Goal: Check status: Check status

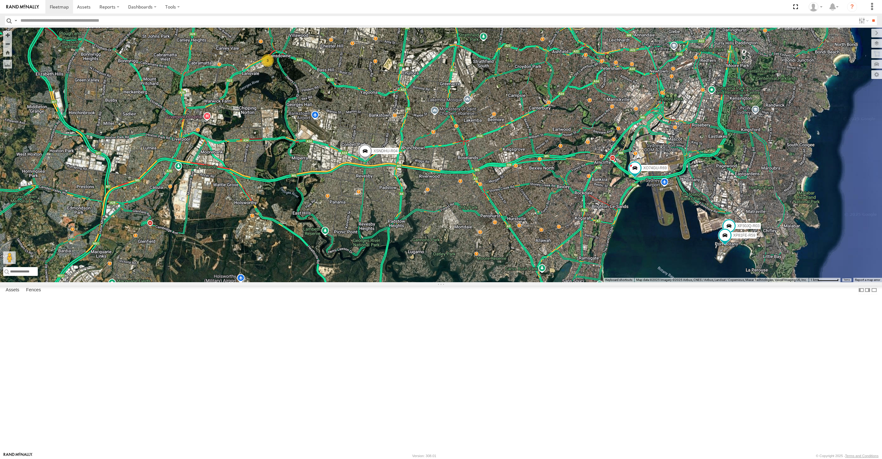
select select "**********"
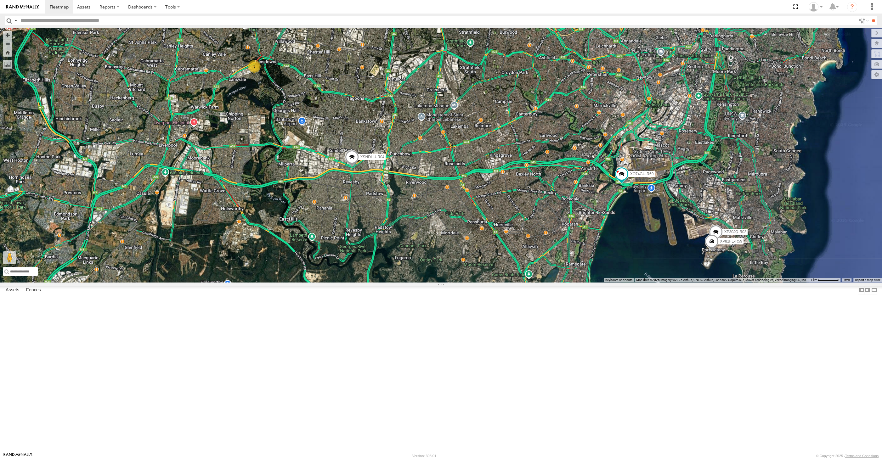
drag, startPoint x: 369, startPoint y: 185, endPoint x: 370, endPoint y: 192, distance: 7.3
click at [370, 192] on div "XP30JQ-R03 XSNDHU-R04 3 RJ5911-R79 XP81FE-R59 XO74GU-R69" at bounding box center [441, 155] width 882 height 255
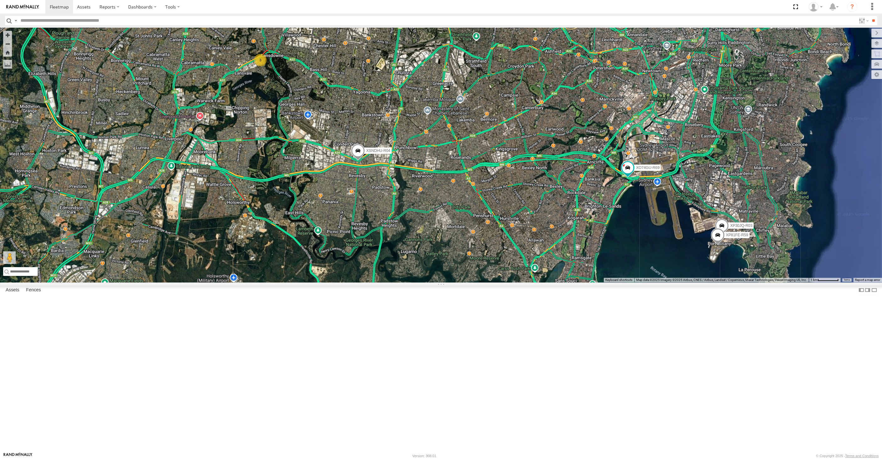
drag, startPoint x: 269, startPoint y: 220, endPoint x: 275, endPoint y: 225, distance: 7.4
click at [274, 224] on div "XP30JQ-R03 XSNDHU-R04 RJ5911-R79 XP81FE-R59 XO74GU-R69 3" at bounding box center [441, 155] width 882 height 255
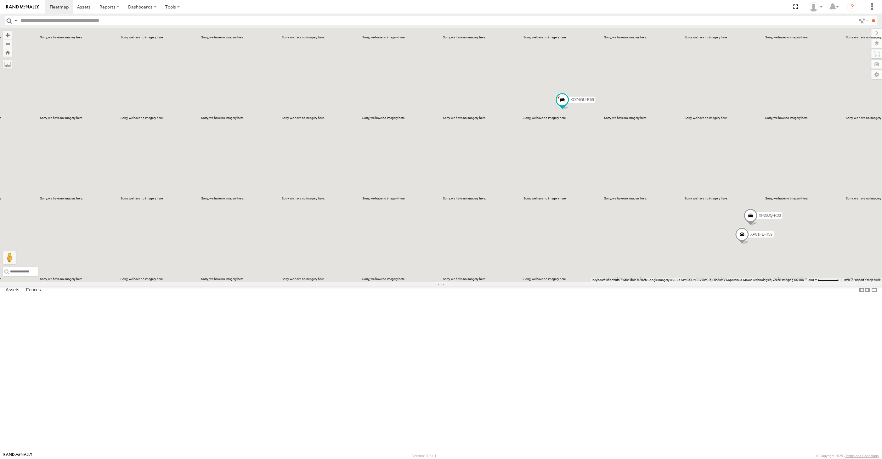
click at [753, 226] on span at bounding box center [751, 217] width 14 height 17
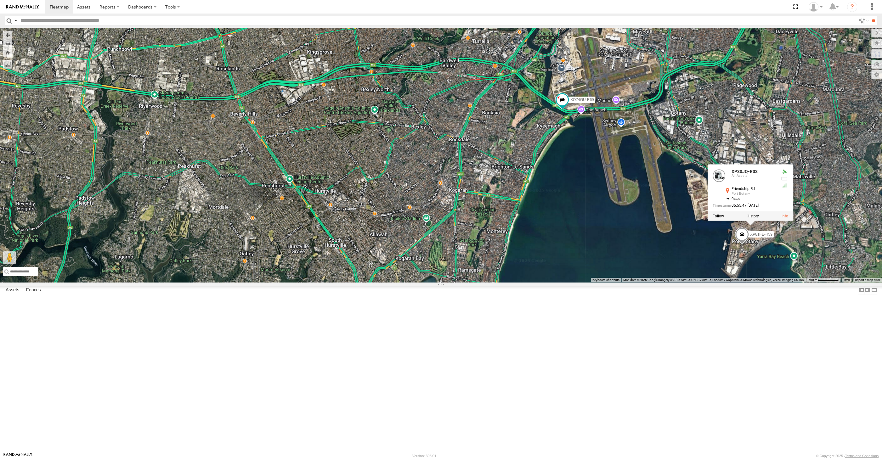
click at [789, 282] on div "XP30JQ-R03 XSNDHU-R04 RJ5911-R79 XP81FE-R59 XO74GU-R69 XP30JQ-R03 All Assets Fr…" at bounding box center [441, 155] width 882 height 255
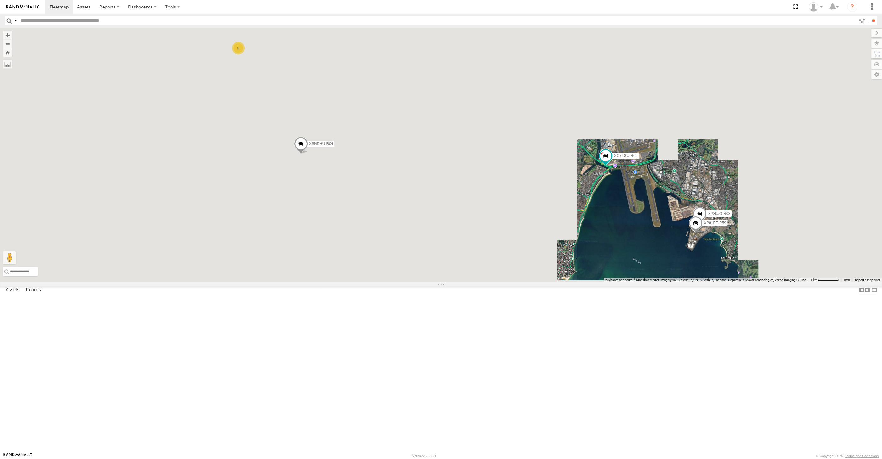
click at [613, 282] on div "XP30JQ-R03 XSNDHU-R04 RJ5911-R79 XP81FE-R59 XO74GU-R69 3" at bounding box center [441, 155] width 882 height 255
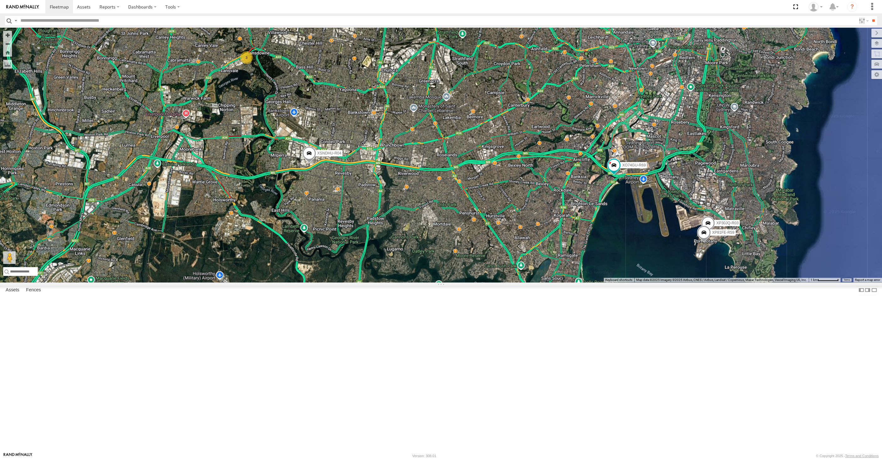
drag, startPoint x: 488, startPoint y: 319, endPoint x: 491, endPoint y: 322, distance: 4.7
click at [493, 282] on div "XP30JQ-R03 XSNDHU-R04 RJ5911-R79 XP81FE-R59 XO74GU-R69 3" at bounding box center [441, 155] width 882 height 255
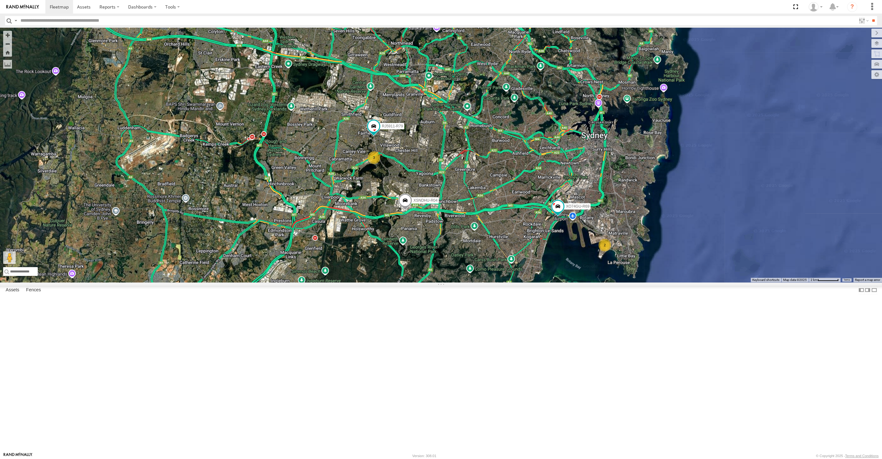
click at [494, 282] on div "XSNDHU-R04 RJ5911-R79 XO74GU-R69 2 3" at bounding box center [441, 155] width 882 height 255
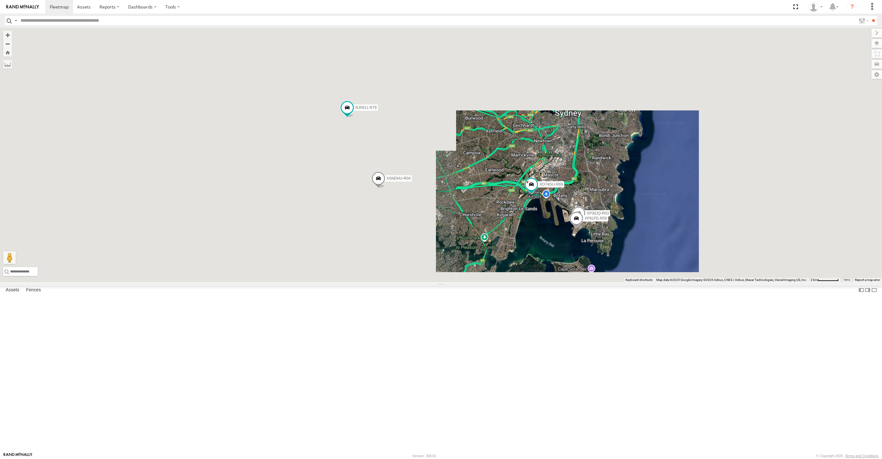
click at [546, 282] on div "XSNDHU-R04 RJ5911-R79 XO74GU-R69 XP30JQ-R03 XP81FE-R59" at bounding box center [441, 155] width 882 height 255
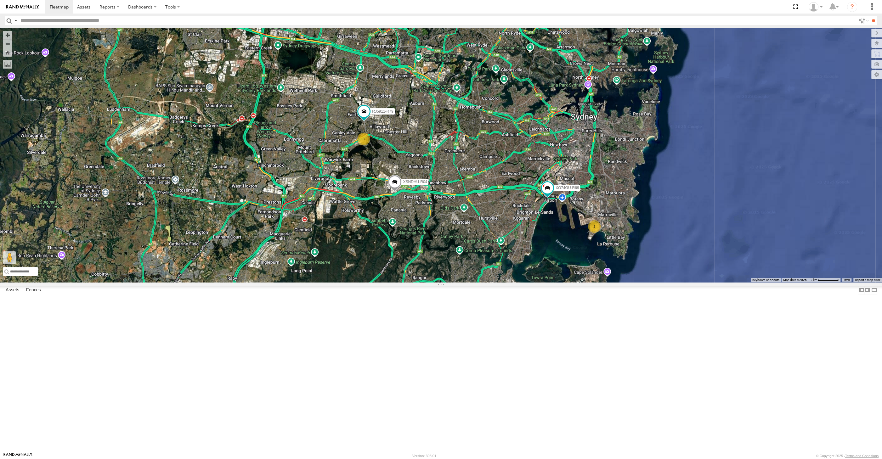
drag, startPoint x: 507, startPoint y: 325, endPoint x: 521, endPoint y: 328, distance: 13.5
click at [518, 282] on div "XSNDHU-R04 RJ5911-R79 XO74GU-R69 2 3" at bounding box center [441, 155] width 882 height 255
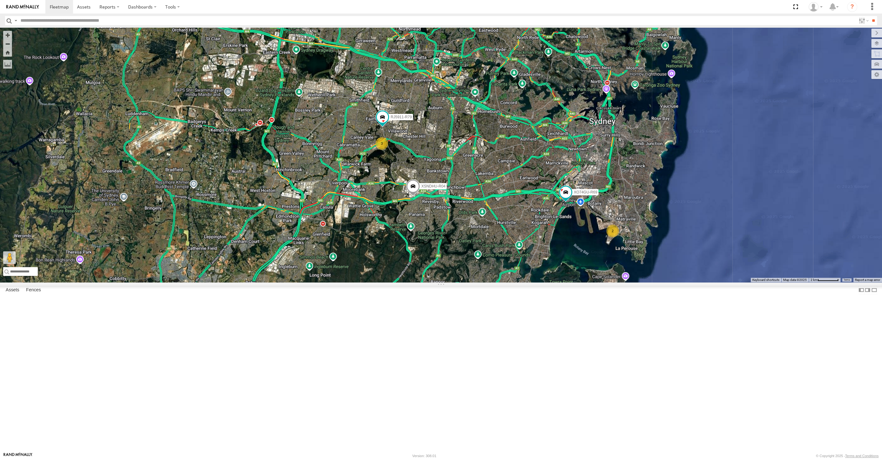
click at [612, 282] on div "XSNDHU-R04 RJ5911-R79 XO74GU-R69 2 3" at bounding box center [441, 155] width 882 height 255
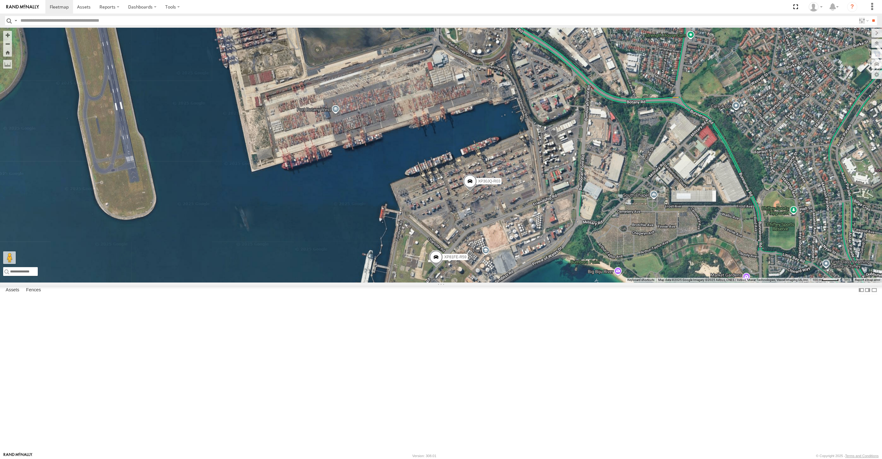
click at [471, 191] on span at bounding box center [470, 182] width 14 height 17
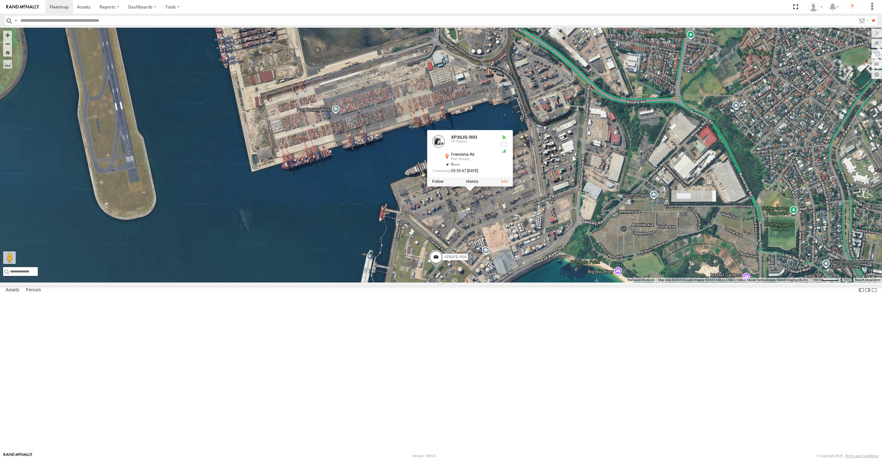
click at [495, 282] on div "XSNDHU-R04 RJ5911-R79 XO74GU-R69 XP30JQ-R03 XP81FE-R59 XP30JQ-R03 All Assets Fr…" at bounding box center [441, 155] width 882 height 255
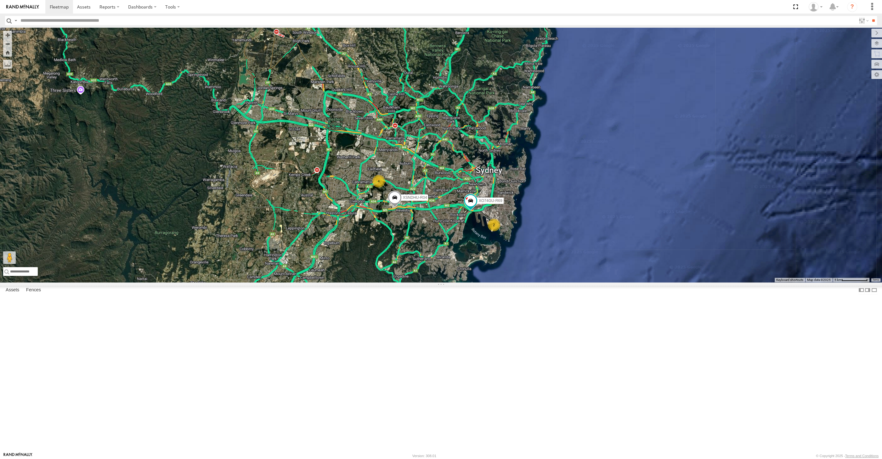
drag, startPoint x: 473, startPoint y: 347, endPoint x: 479, endPoint y: 346, distance: 6.1
click at [479, 282] on div "XSNDHU-R04 XO74GU-R69 2 4" at bounding box center [441, 155] width 882 height 255
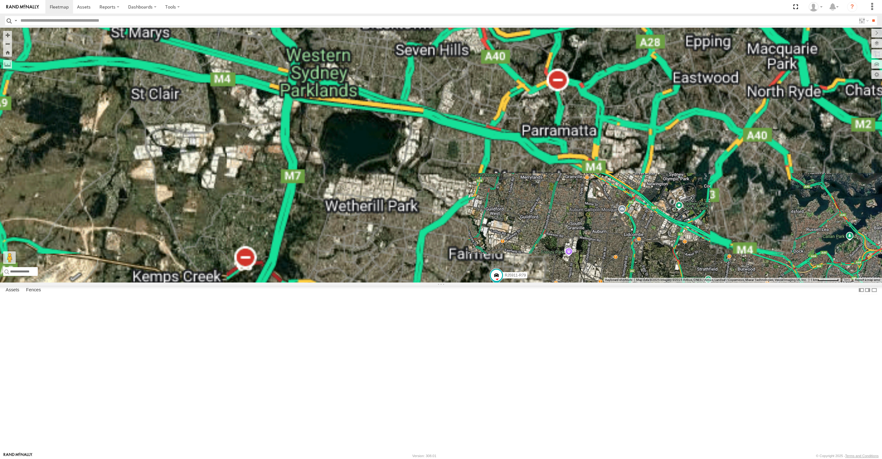
drag, startPoint x: 500, startPoint y: 400, endPoint x: 483, endPoint y: 332, distance: 70.6
click at [490, 282] on div "XSNDHU-R04 XO74GU-R69 3 RJ5911-R79" at bounding box center [441, 155] width 882 height 255
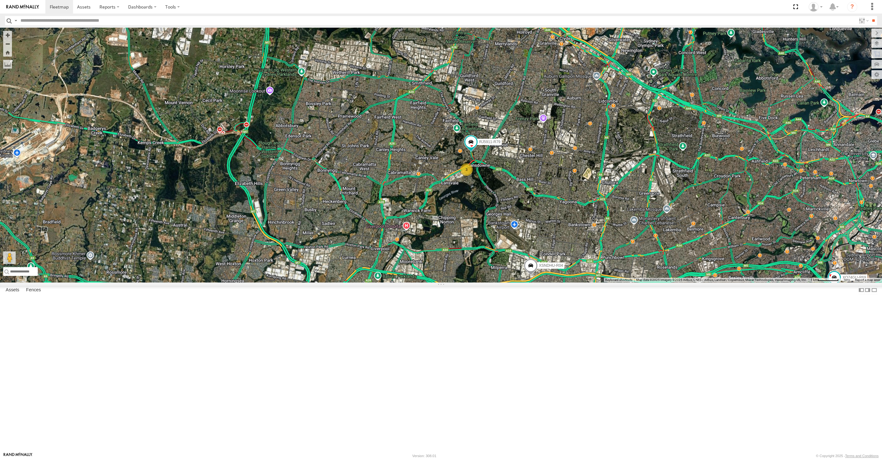
drag, startPoint x: 506, startPoint y: 348, endPoint x: 488, endPoint y: 335, distance: 22.0
click at [491, 282] on div "XSNDHU-R04 XO74GU-R69 3 RJ5911-R79" at bounding box center [441, 155] width 882 height 255
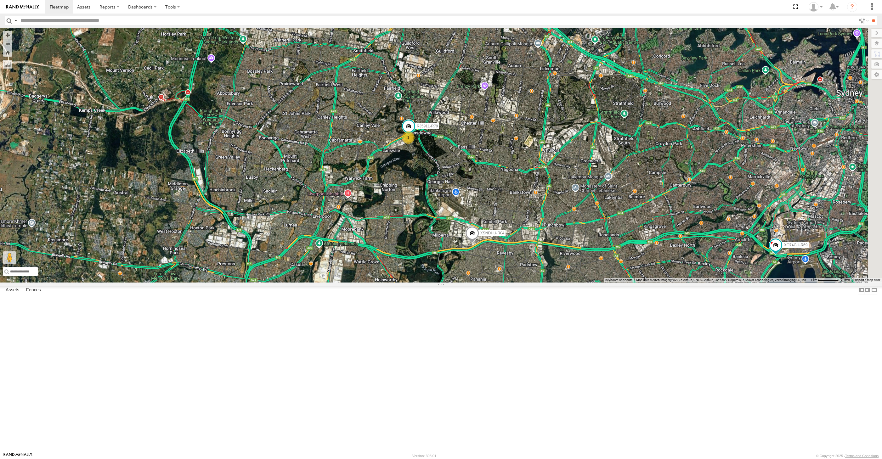
drag, startPoint x: 611, startPoint y: 383, endPoint x: 605, endPoint y: 380, distance: 6.9
click at [605, 282] on div "XSNDHU-R04 XO74GU-R69 3 RJ5911-R79" at bounding box center [441, 155] width 882 height 255
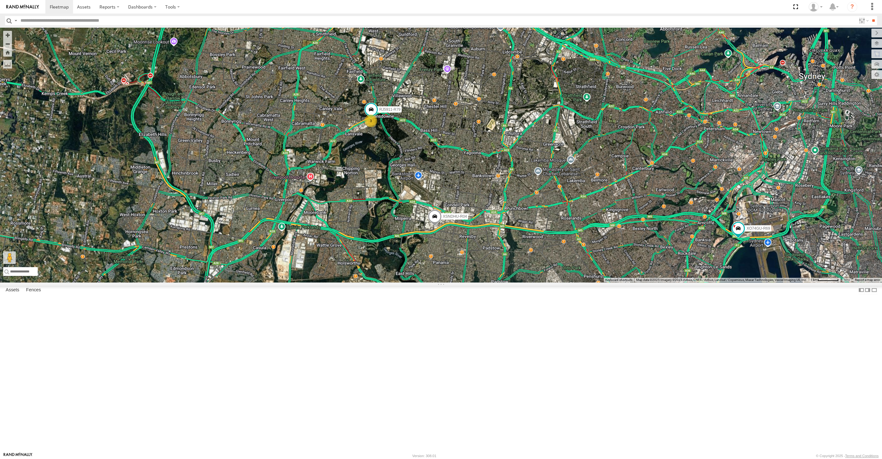
drag, startPoint x: 674, startPoint y: 383, endPoint x: 658, endPoint y: 375, distance: 18.0
click at [658, 282] on div "XSNDHU-R04 XO74GU-R69 3 RJ5911-R79 2" at bounding box center [441, 155] width 882 height 255
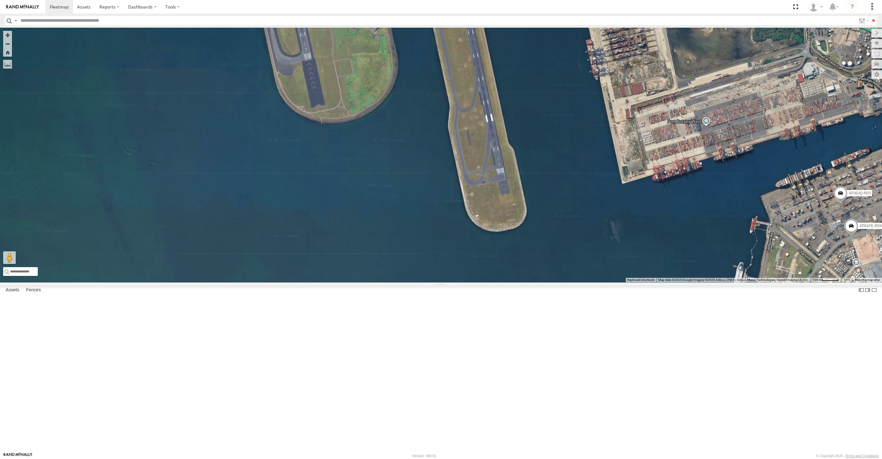
drag, startPoint x: 842, startPoint y: 328, endPoint x: 820, endPoint y: 325, distance: 22.2
click at [820, 282] on div "XSNDHU-R04 XO74GU-R69 RJ5911-R79 XP30JQ-R03 XP81FE-R59" at bounding box center [441, 155] width 882 height 255
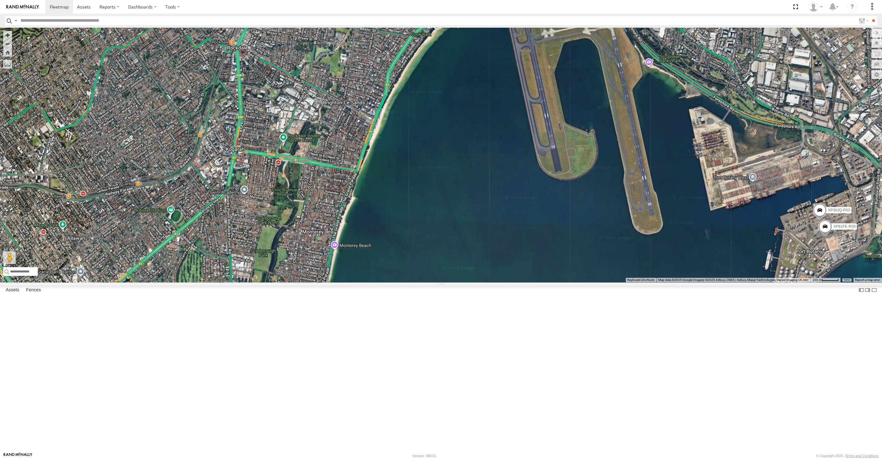
click at [828, 237] on span at bounding box center [825, 228] width 14 height 17
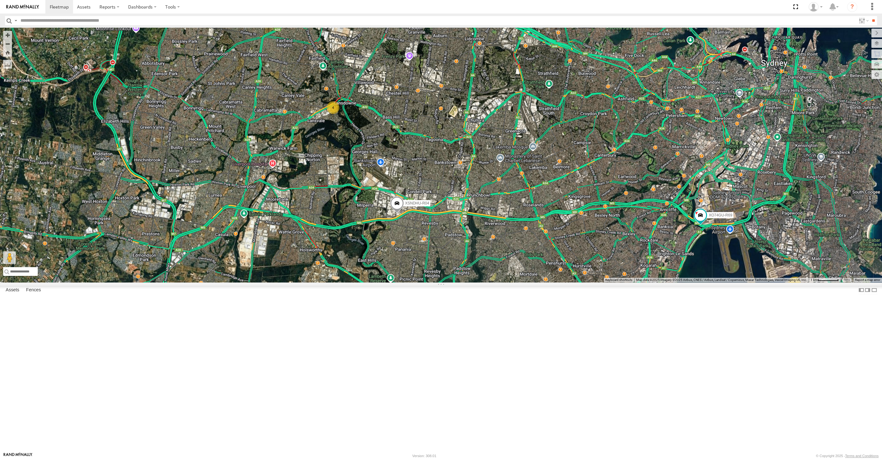
drag, startPoint x: 444, startPoint y: 328, endPoint x: 430, endPoint y: 342, distance: 19.6
click at [430, 282] on div "XSNDHU-R04 XO74GU-R69 2 4" at bounding box center [441, 155] width 882 height 255
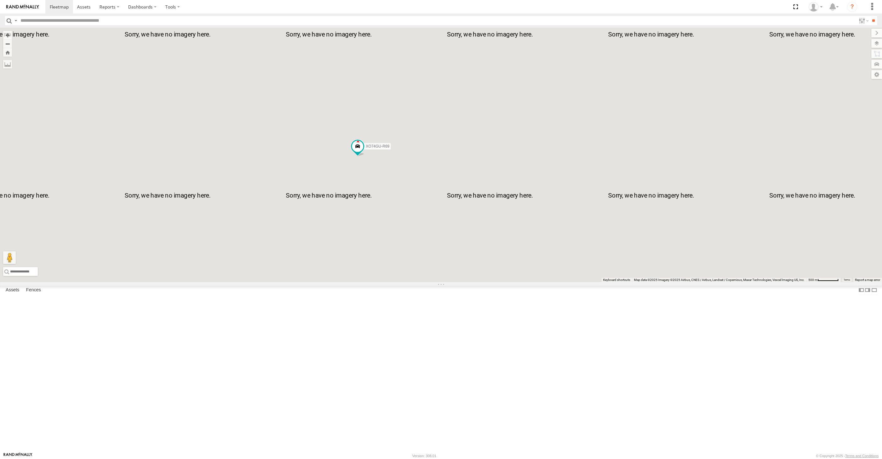
click at [373, 271] on div "XSNDHU-R04 XO74GU-R69" at bounding box center [441, 155] width 882 height 255
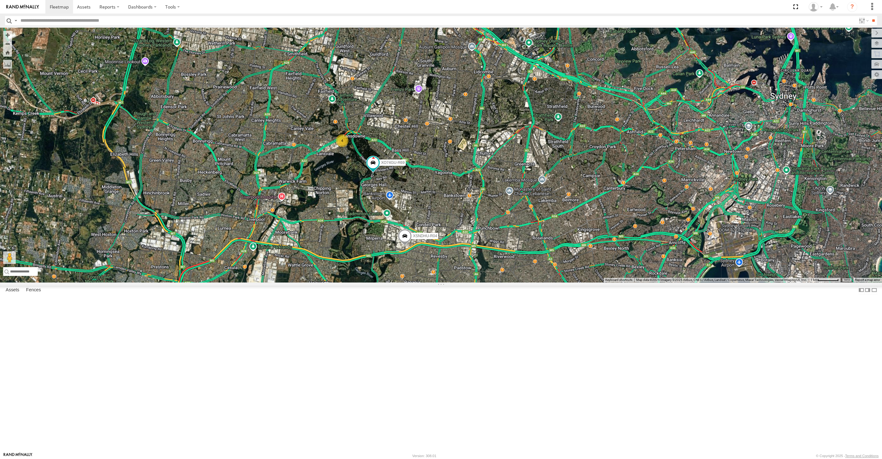
drag, startPoint x: 430, startPoint y: 305, endPoint x: 437, endPoint y: 297, distance: 10.7
click at [435, 282] on div "XSNDHU-R04 XO74GU-R69 2 4" at bounding box center [441, 155] width 882 height 255
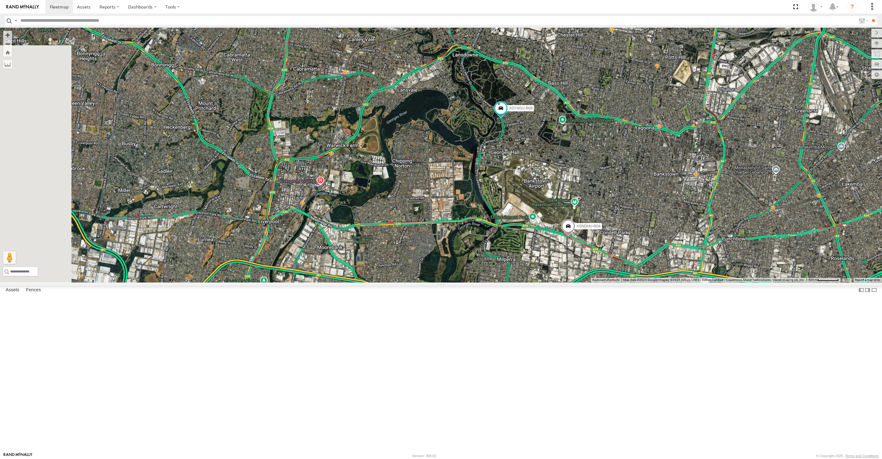
drag, startPoint x: 655, startPoint y: 369, endPoint x: 643, endPoint y: 353, distance: 18.9
click at [647, 282] on div "XSNDHU-R04 XO74GU-R69" at bounding box center [441, 155] width 882 height 255
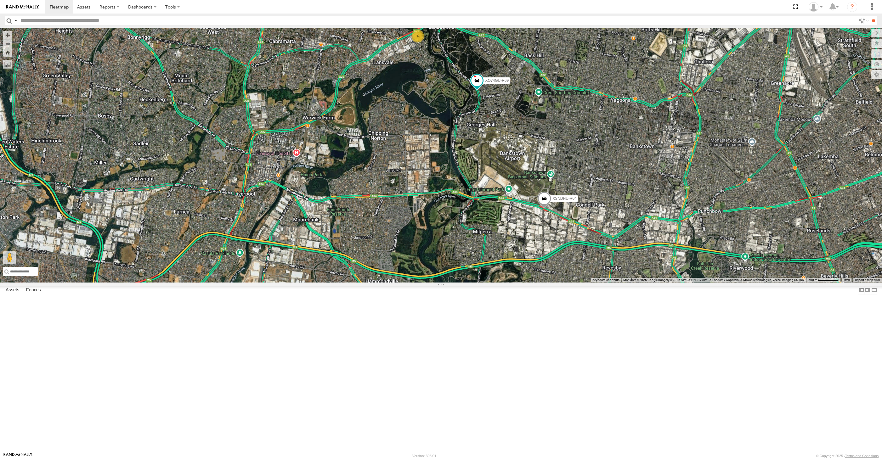
drag, startPoint x: 651, startPoint y: 355, endPoint x: 633, endPoint y: 344, distance: 21.1
click at [635, 282] on div "XSNDHU-R04 XO74GU-R69 4" at bounding box center [441, 155] width 882 height 255
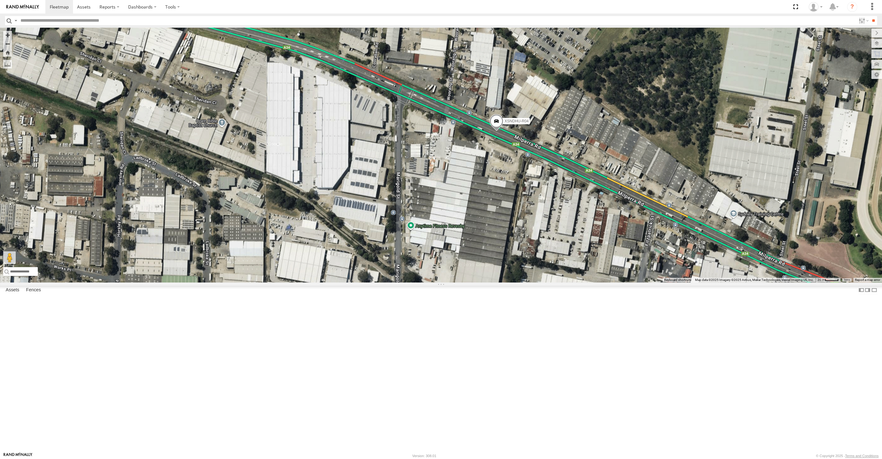
drag, startPoint x: 491, startPoint y: 365, endPoint x: 469, endPoint y: 331, distance: 40.8
click at [471, 282] on div "XSNDHU-R04 XO74GU-R69" at bounding box center [441, 155] width 882 height 255
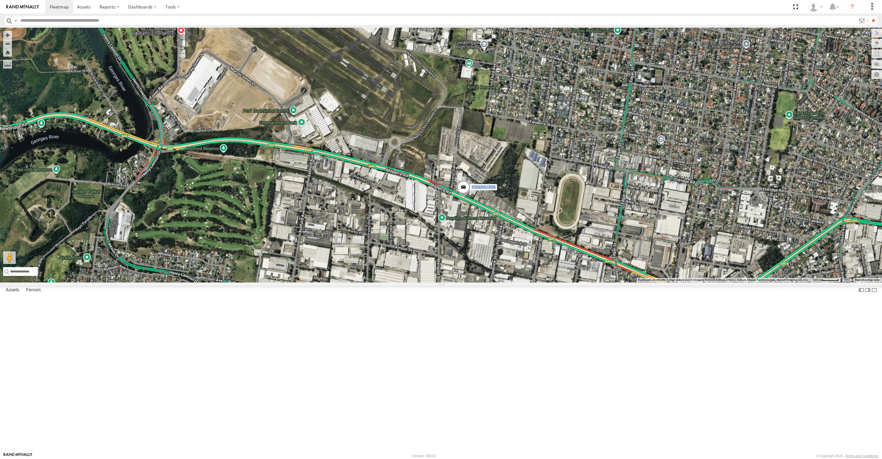
drag, startPoint x: 601, startPoint y: 456, endPoint x: 620, endPoint y: 409, distance: 50.9
click at [620, 412] on body at bounding box center [441, 229] width 882 height 459
drag, startPoint x: 500, startPoint y: 397, endPoint x: 517, endPoint y: 380, distance: 24.1
click at [517, 282] on div "XSNDHU-R04 XO74GU-R69" at bounding box center [441, 155] width 882 height 255
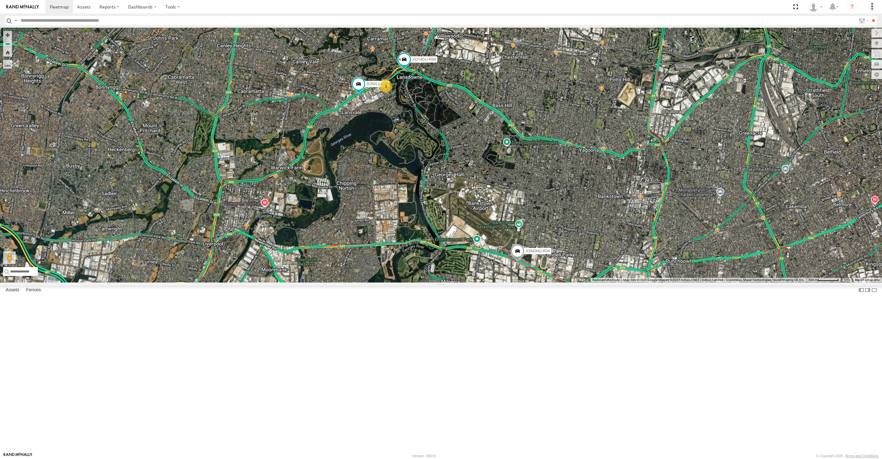
click at [435, 282] on div "XSNDHU-R04 XO74GU-R69 3 RJ5911-R79" at bounding box center [441, 155] width 882 height 255
drag, startPoint x: 560, startPoint y: 387, endPoint x: 540, endPoint y: 363, distance: 31.7
click at [542, 282] on div "XSNDHU-R04 3 RJ5911-R79 XO74GU-R69" at bounding box center [441, 155] width 882 height 255
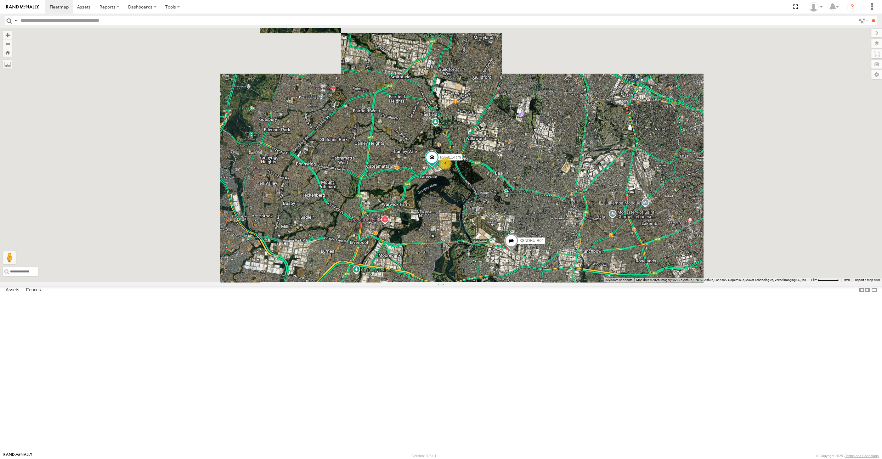
drag, startPoint x: 569, startPoint y: 365, endPoint x: 553, endPoint y: 356, distance: 18.0
click at [529, 282] on div "XSNDHU-R04 RJ5911-R79 4" at bounding box center [441, 155] width 882 height 255
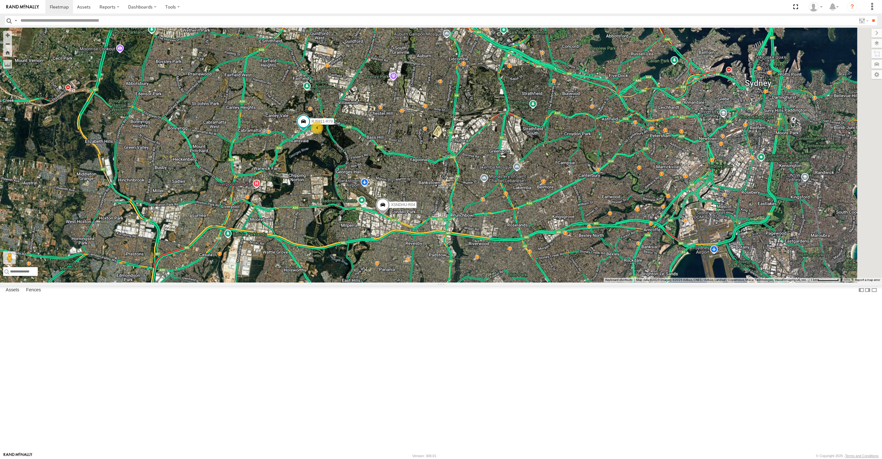
drag, startPoint x: 683, startPoint y: 387, endPoint x: 612, endPoint y: 355, distance: 78.2
click at [601, 282] on div "XSNDHU-R04 RJ5911-R79 4 2" at bounding box center [441, 155] width 882 height 255
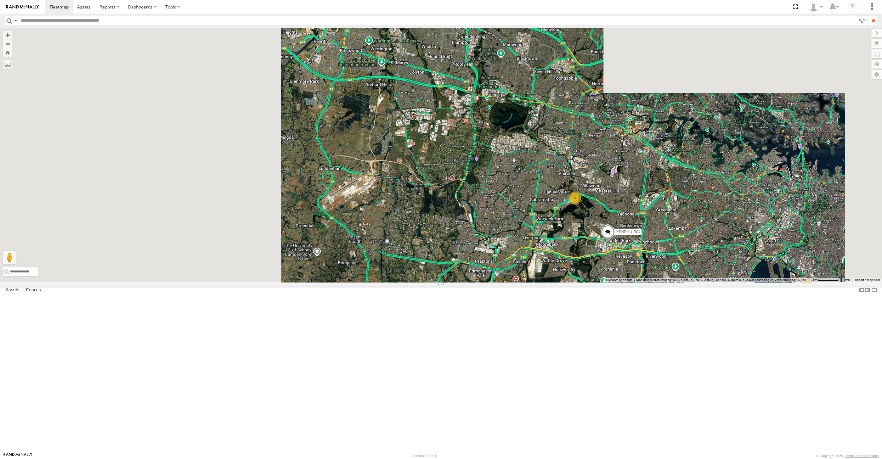
drag, startPoint x: 754, startPoint y: 376, endPoint x: 659, endPoint y: 339, distance: 101.5
click at [659, 282] on div "XSNDHU-R04 2 5" at bounding box center [441, 155] width 882 height 255
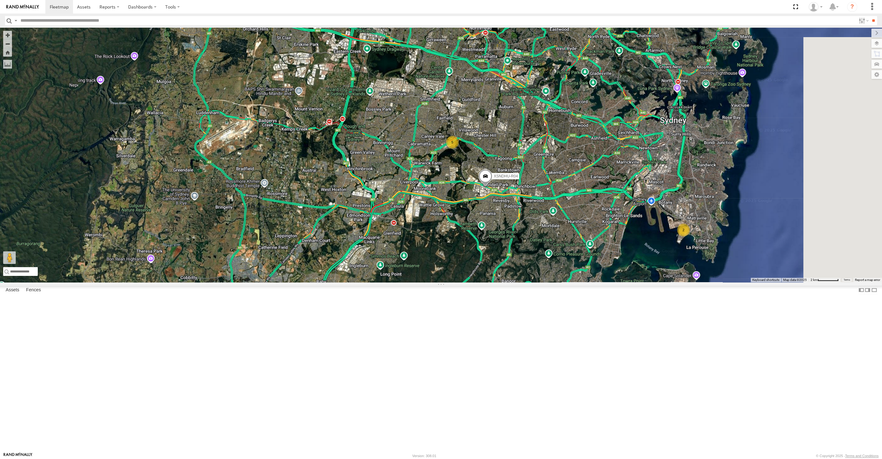
drag, startPoint x: 659, startPoint y: 339, endPoint x: 657, endPoint y: 324, distance: 15.2
click at [659, 282] on div "XSNDHU-R04 2 5" at bounding box center [441, 155] width 882 height 255
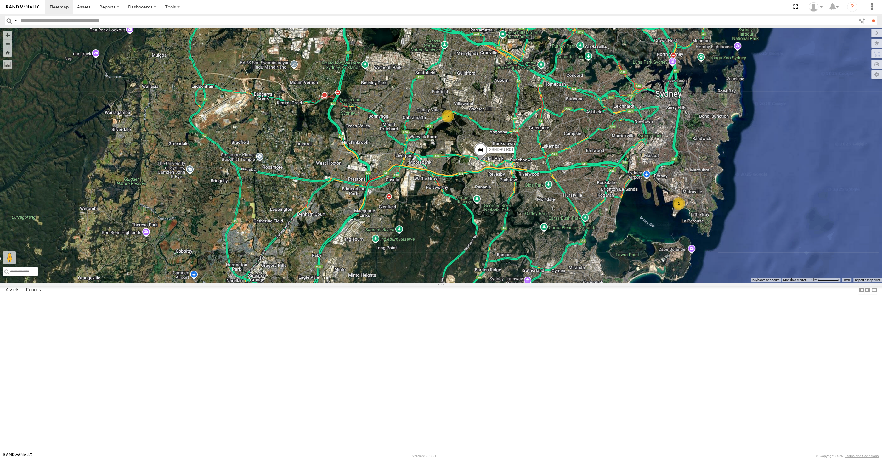
drag, startPoint x: 661, startPoint y: 336, endPoint x: 659, endPoint y: 338, distance: 3.3
click at [659, 282] on div "XSNDHU-R04 2 5" at bounding box center [441, 155] width 882 height 255
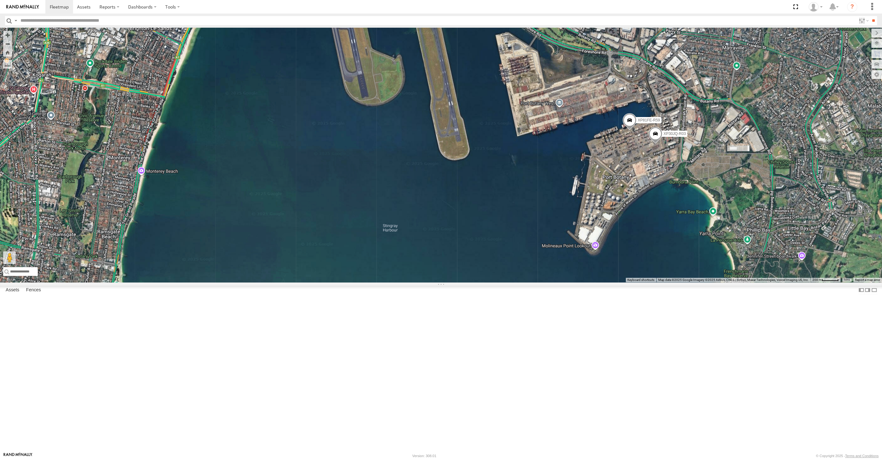
drag, startPoint x: 458, startPoint y: 280, endPoint x: 470, endPoint y: 290, distance: 15.2
click at [465, 282] on div "XSNDHU-R04 RJ5911-R79 XP30JQ-R03 XP81FE-R59" at bounding box center [441, 155] width 882 height 255
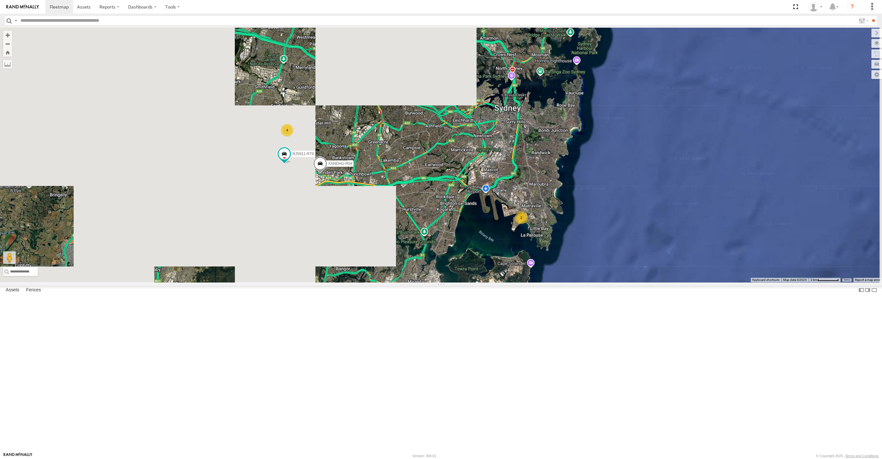
drag, startPoint x: 376, startPoint y: 291, endPoint x: 391, endPoint y: 291, distance: 15.7
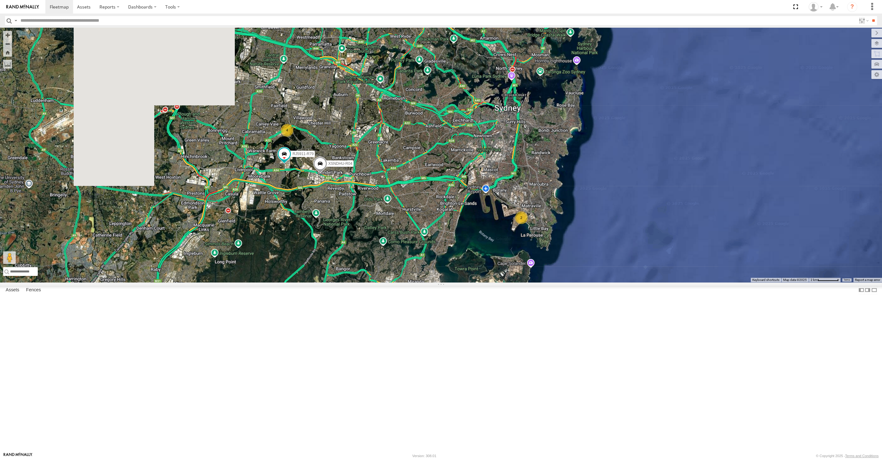
click at [391, 282] on div "XSNDHU-R04 RJ5911-R79 2 4" at bounding box center [441, 155] width 882 height 255
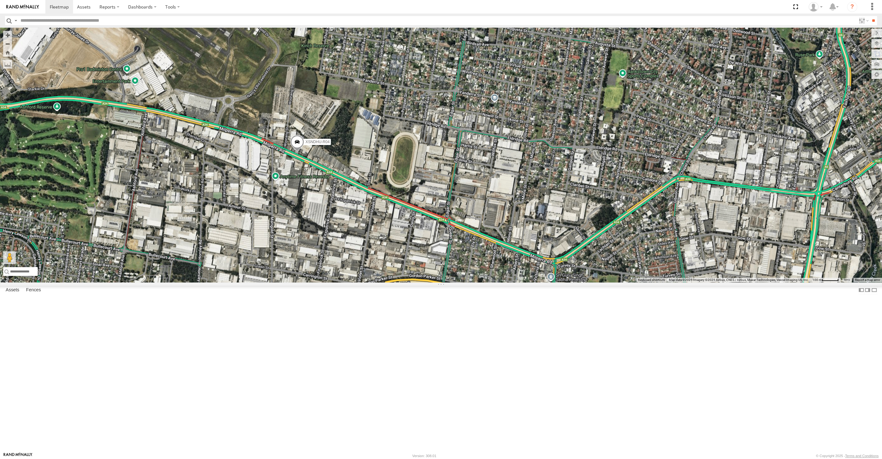
drag, startPoint x: 399, startPoint y: 328, endPoint x: 408, endPoint y: 304, distance: 25.8
click at [408, 282] on div "XSNDHU-R04" at bounding box center [441, 155] width 882 height 255
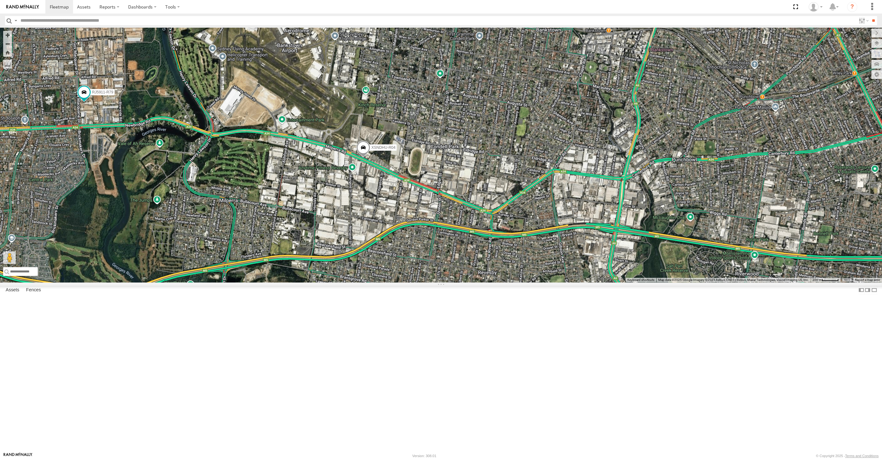
click at [380, 282] on div "XSNDHU-R04 RJ5911-R79" at bounding box center [441, 155] width 882 height 255
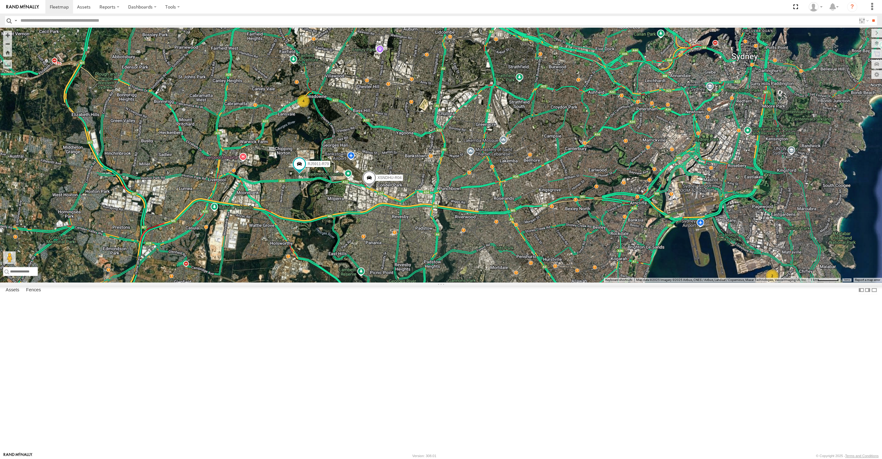
drag, startPoint x: 524, startPoint y: 314, endPoint x: 537, endPoint y: 305, distance: 15.8
click at [521, 282] on div "XSNDHU-R04 RJ5911-R79 2 4" at bounding box center [441, 155] width 882 height 255
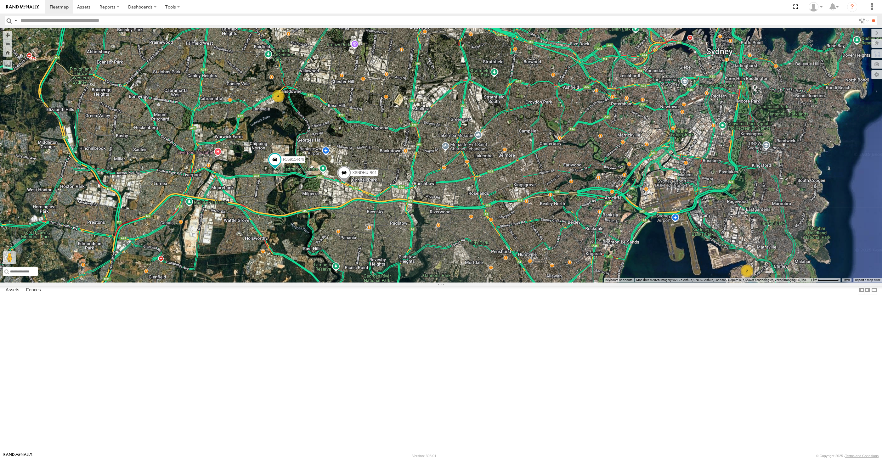
drag, startPoint x: 594, startPoint y: 330, endPoint x: 582, endPoint y: 334, distance: 13.1
click at [582, 282] on div "XSNDHU-R04 RJ5911-R79 2 4" at bounding box center [441, 155] width 882 height 255
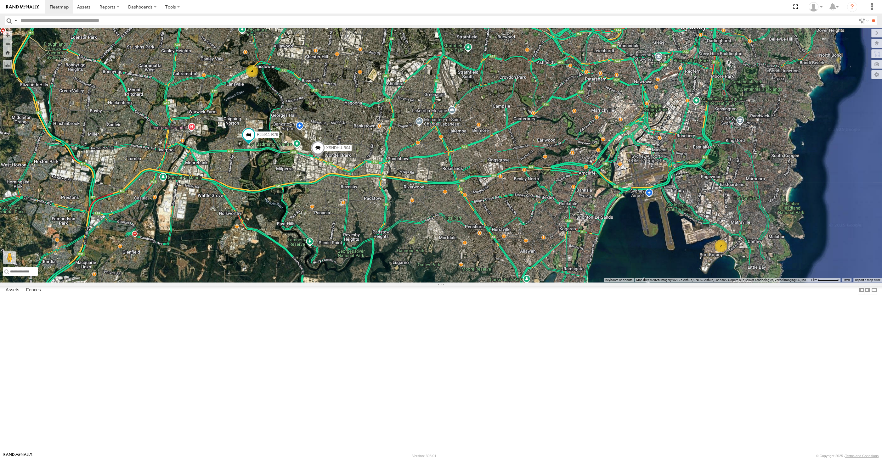
drag, startPoint x: 581, startPoint y: 342, endPoint x: 572, endPoint y: 309, distance: 34.3
click at [572, 282] on div "XSNDHU-R04 RJ5911-R79 2 4" at bounding box center [441, 155] width 882 height 255
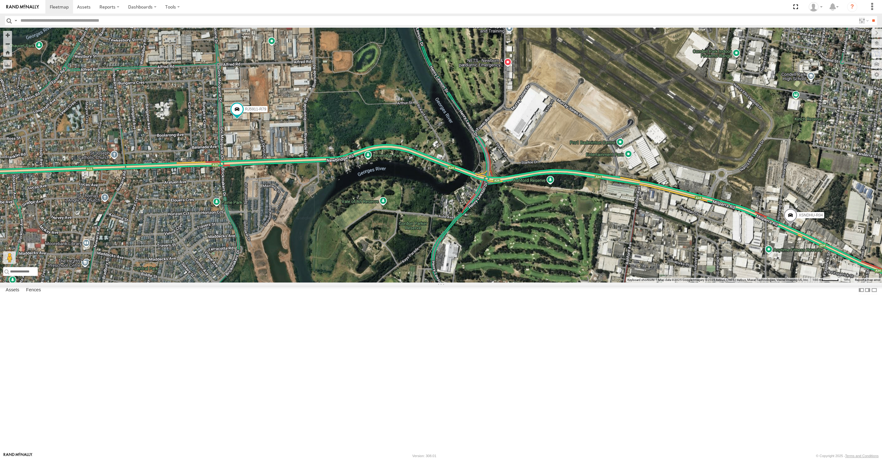
click at [254, 235] on div "XSNDHU-R04 RJ5911-R79" at bounding box center [441, 155] width 882 height 255
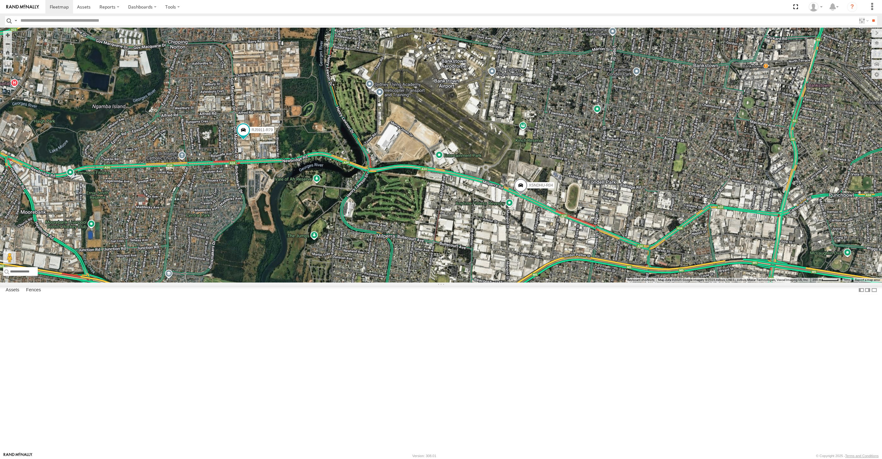
drag, startPoint x: 561, startPoint y: 329, endPoint x: 558, endPoint y: 322, distance: 7.4
click at [558, 282] on div "XSNDHU-R04 RJ5911-R79" at bounding box center [441, 155] width 882 height 255
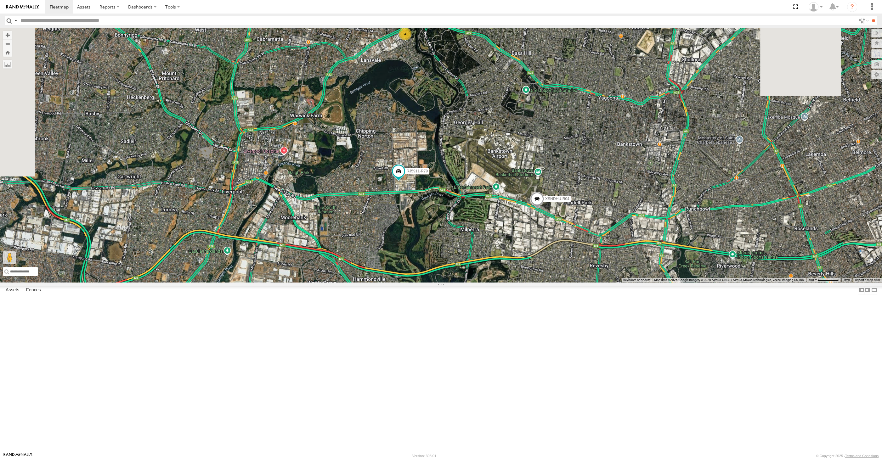
click at [582, 282] on div "XSNDHU-R04 RJ5911-R79 4" at bounding box center [441, 155] width 882 height 255
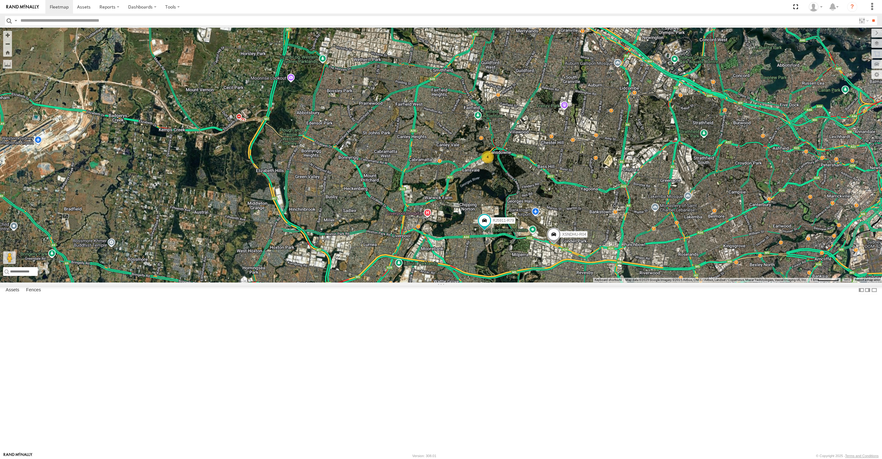
drag, startPoint x: 597, startPoint y: 391, endPoint x: 581, endPoint y: 383, distance: 17.7
click at [582, 282] on div "XSNDHU-R04 RJ5911-R79 4" at bounding box center [441, 155] width 882 height 255
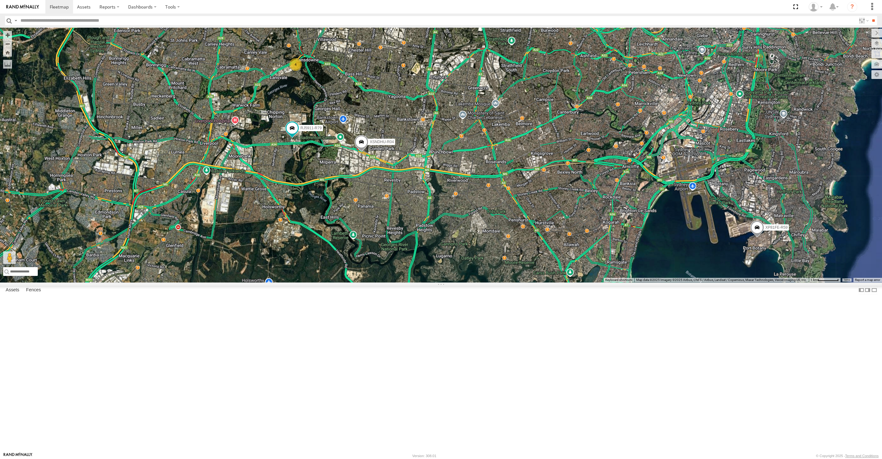
drag, startPoint x: 618, startPoint y: 387, endPoint x: 493, endPoint y: 312, distance: 146.2
click at [493, 282] on div "XSNDHU-R04 RJ5911-R79 4 XP81FE-R59" at bounding box center [441, 155] width 882 height 255
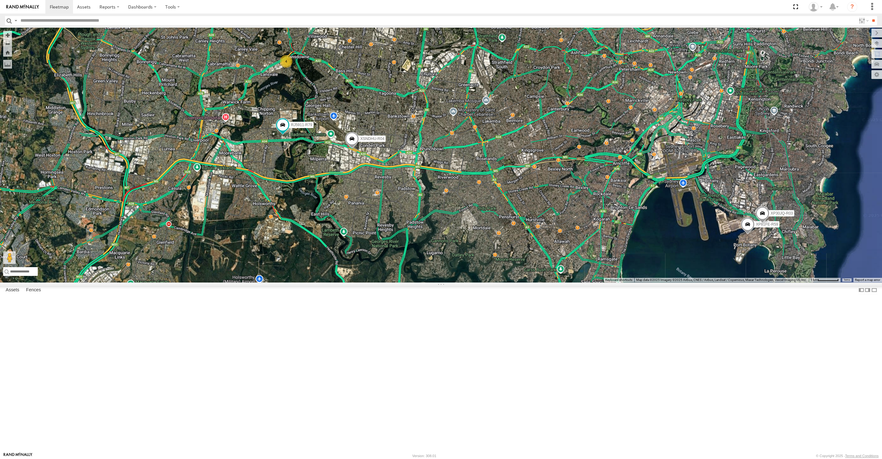
drag, startPoint x: 497, startPoint y: 333, endPoint x: 479, endPoint y: 341, distance: 19.1
click at [479, 282] on div "XSNDHU-R04 RJ5911-R79 4 XP81FE-R59 XP30JQ-R03" at bounding box center [441, 155] width 882 height 255
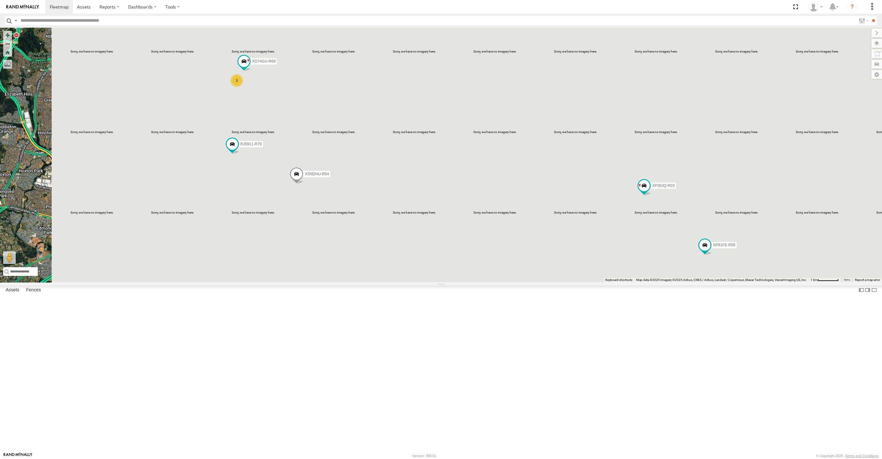
click at [375, 269] on div "XP30JQ-R03 XSNDHU-R04 3 RJ5911-R79 XP81FE-R59 XO74GU-R69" at bounding box center [441, 155] width 882 height 255
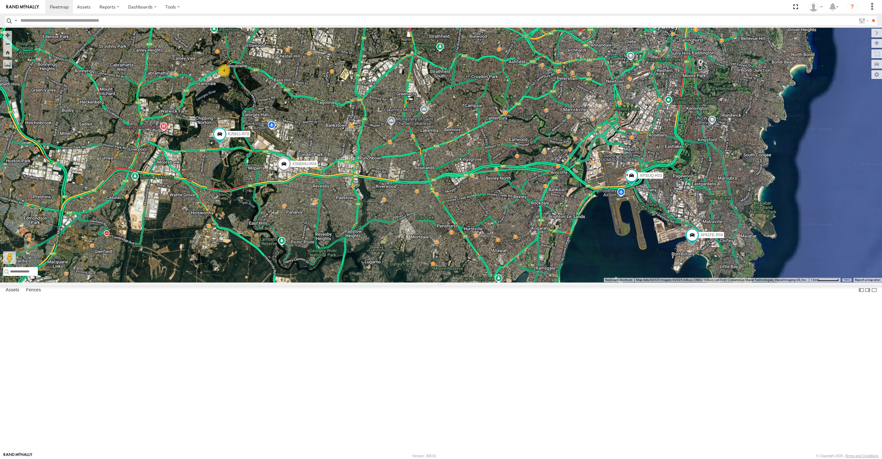
drag, startPoint x: 382, startPoint y: 267, endPoint x: 386, endPoint y: 276, distance: 10.0
click at [386, 276] on div "XP30JQ-R03 XSNDHU-R04 RJ5911-R79 XP81FE-R59 4" at bounding box center [441, 155] width 882 height 255
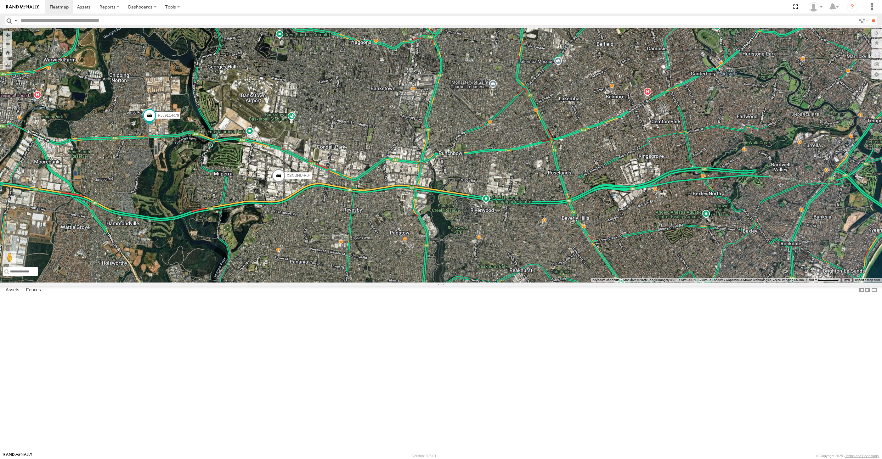
drag, startPoint x: 498, startPoint y: 372, endPoint x: 496, endPoint y: 379, distance: 7.8
click at [496, 282] on div "XP30JQ-R03 XSNDHU-R04 RJ5911-R79 XP81FE-R59 3 XO74GU-R69" at bounding box center [441, 155] width 882 height 255
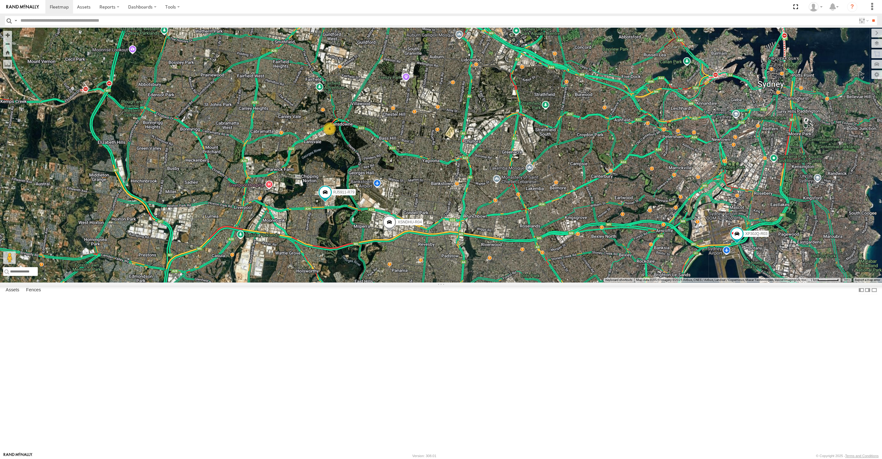
click at [527, 282] on div "XP30JQ-R03 XSNDHU-R04 RJ5911-R79 XP81FE-R59 4" at bounding box center [441, 155] width 882 height 255
drag, startPoint x: 531, startPoint y: 350, endPoint x: 515, endPoint y: 348, distance: 16.2
click at [515, 282] on div "XP30JQ-R03 XSNDHU-R04 RJ5911-R79 XP81FE-R59 4" at bounding box center [441, 155] width 882 height 255
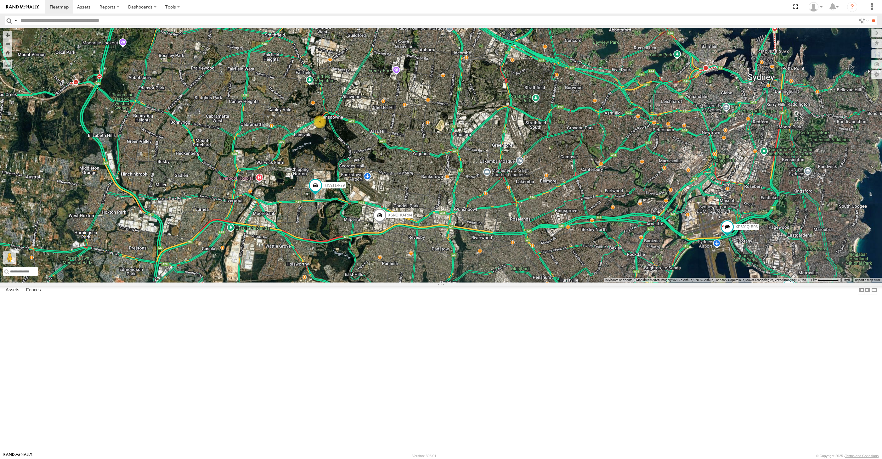
drag, startPoint x: 538, startPoint y: 370, endPoint x: 529, endPoint y: 364, distance: 12.0
click at [529, 282] on div "XP30JQ-R03 XSNDHU-R04 RJ5911-R79 XP81FE-R59 4" at bounding box center [441, 155] width 882 height 255
drag, startPoint x: 558, startPoint y: 389, endPoint x: 569, endPoint y: 382, distance: 13.0
click at [569, 282] on div "XP30JQ-R03 XSNDHU-R04 RJ5911-R79 XP81FE-R59 4" at bounding box center [441, 155] width 882 height 255
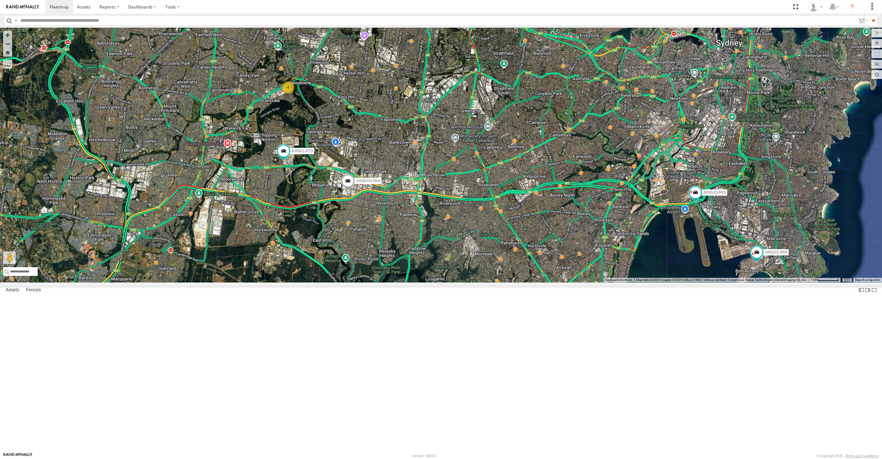
drag, startPoint x: 587, startPoint y: 393, endPoint x: 542, endPoint y: 362, distance: 54.4
click at [542, 282] on div "XP30JQ-R03 XSNDHU-R04 RJ5911-R79 XP81FE-R59 4" at bounding box center [441, 155] width 882 height 255
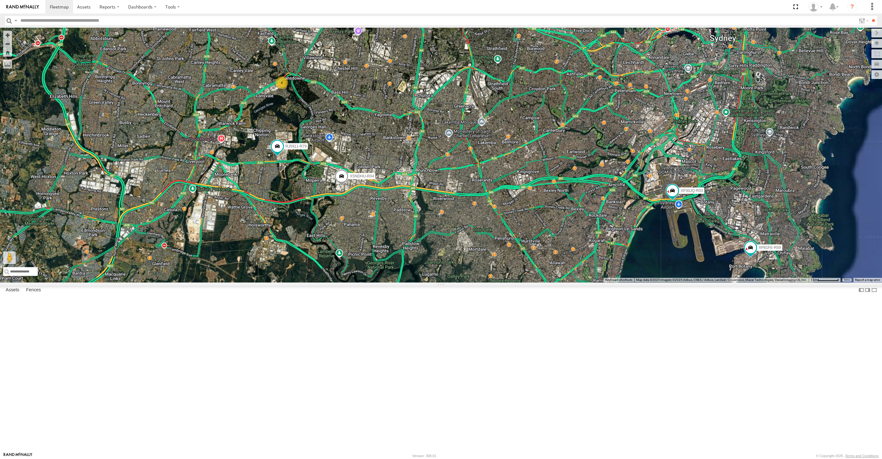
drag, startPoint x: 558, startPoint y: 384, endPoint x: 555, endPoint y: 381, distance: 4.2
click at [556, 282] on div "XP30JQ-R03 XSNDHU-R04 RJ5911-R79 XP81FE-R59 4" at bounding box center [441, 155] width 882 height 255
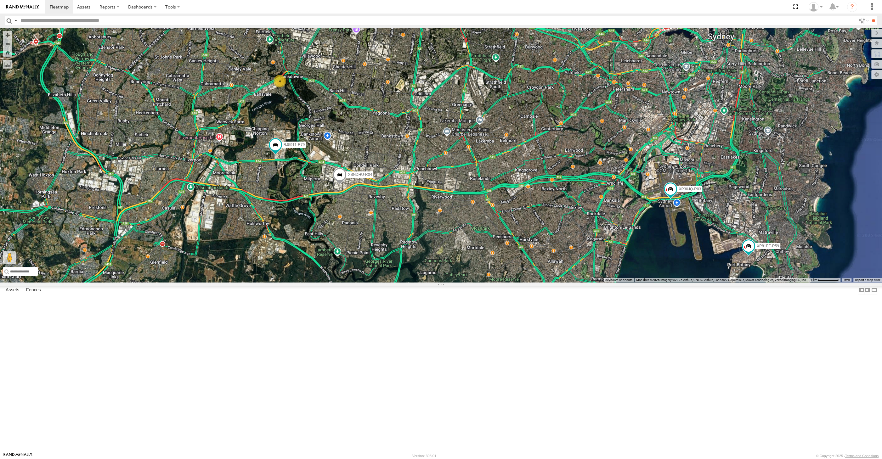
drag, startPoint x: 515, startPoint y: 354, endPoint x: 584, endPoint y: 336, distance: 71.1
click at [508, 282] on div "XP30JQ-R03 XSNDHU-R04 RJ5911-R79 XP81FE-R59 4" at bounding box center [441, 155] width 882 height 255
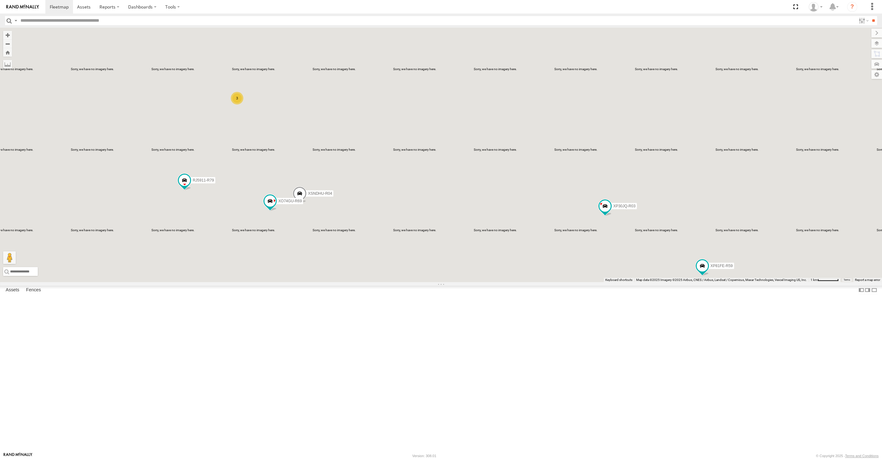
click at [412, 282] on div "XP30JQ-R03 XSNDHU-R04 RJ5911-R79 XP81FE-R59 XO74GU-R69 3" at bounding box center [441, 155] width 882 height 255
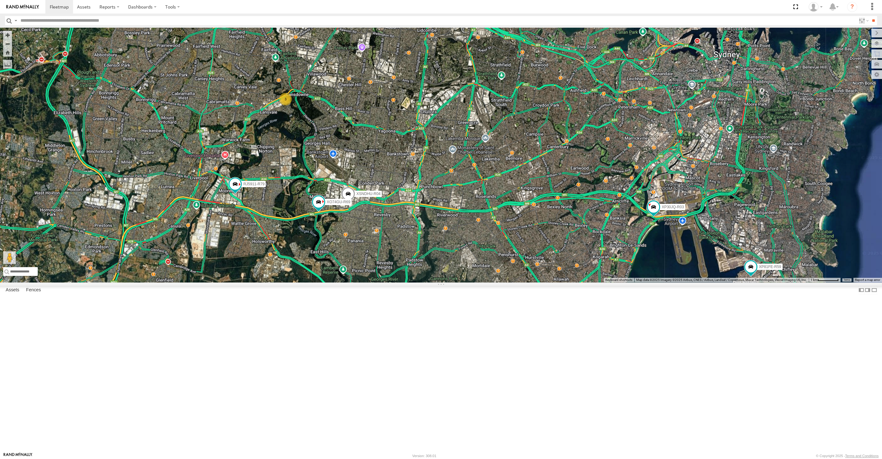
drag, startPoint x: 549, startPoint y: 359, endPoint x: 522, endPoint y: 350, distance: 28.9
click at [530, 282] on div "XP30JQ-R03 XSNDHU-R04 RJ5911-R79 XP81FE-R59 XO74GU-R69 3" at bounding box center [441, 155] width 882 height 255
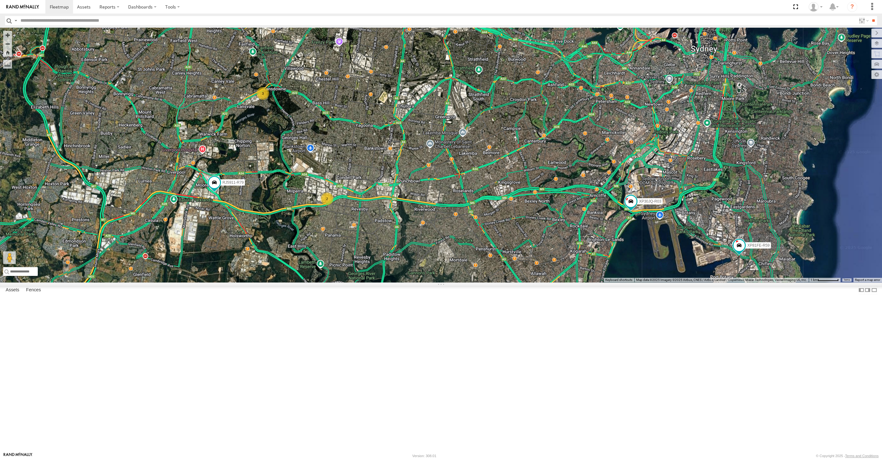
drag, startPoint x: 481, startPoint y: 356, endPoint x: 478, endPoint y: 360, distance: 4.5
click at [480, 282] on div "XP30JQ-R03 RJ5911-R79 XP81FE-R59 2 3" at bounding box center [441, 155] width 882 height 255
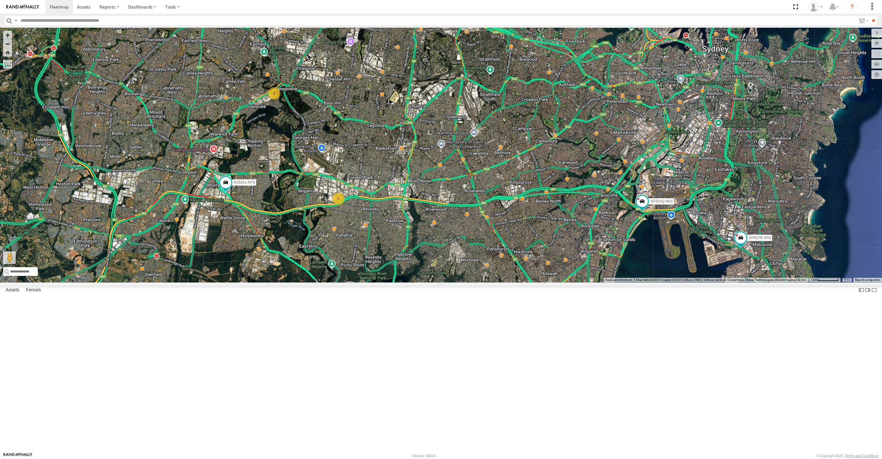
drag, startPoint x: 620, startPoint y: 371, endPoint x: 617, endPoint y: 374, distance: 4.2
click at [621, 282] on div "XP30JQ-R03 RJ5911-R79 XP81FE-R59 2 3" at bounding box center [441, 155] width 882 height 255
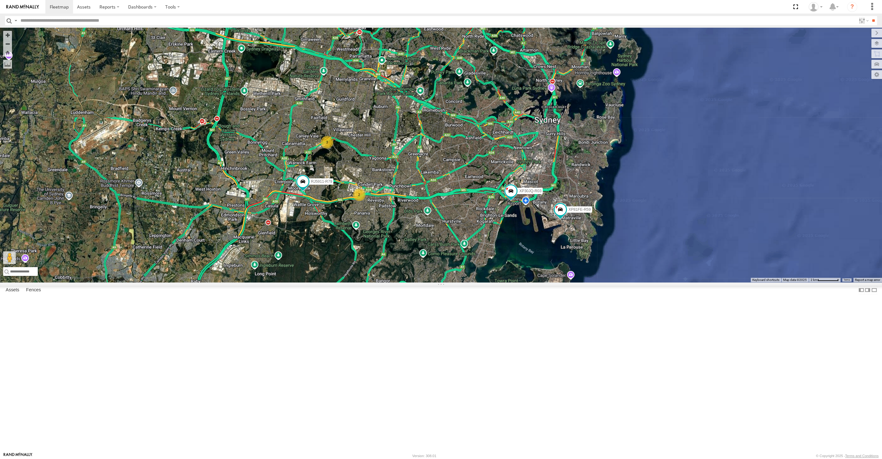
drag, startPoint x: 566, startPoint y: 336, endPoint x: 569, endPoint y: 336, distance: 3.2
click at [569, 282] on div "XP30JQ-R03 RJ5911-R79 XP81FE-R59 2 3" at bounding box center [441, 155] width 882 height 255
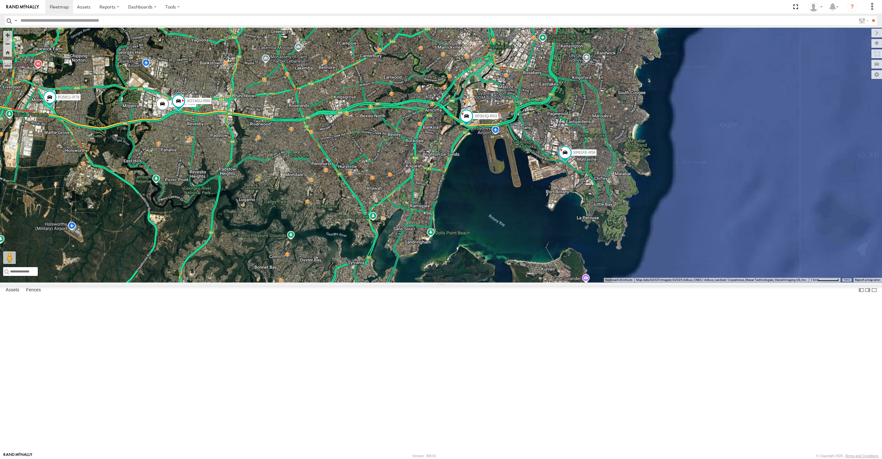
drag, startPoint x: 556, startPoint y: 350, endPoint x: 597, endPoint y: 365, distance: 43.6
click at [595, 282] on div "XP30JQ-R03 RJ5911-R79 XP81FE-R59 XSNDHU-R04 3 XO74GU-R69" at bounding box center [441, 155] width 882 height 255
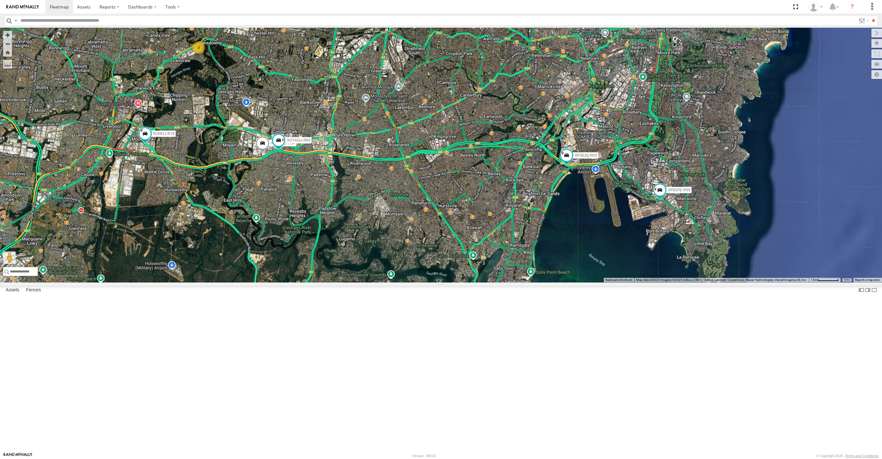
drag, startPoint x: 444, startPoint y: 368, endPoint x: 455, endPoint y: 361, distance: 13.4
click at [455, 282] on div "XP30JQ-R03 RJ5911-R79 XP81FE-R59 XSNDHU-R04 3 XO74GU-R69" at bounding box center [441, 155] width 882 height 255
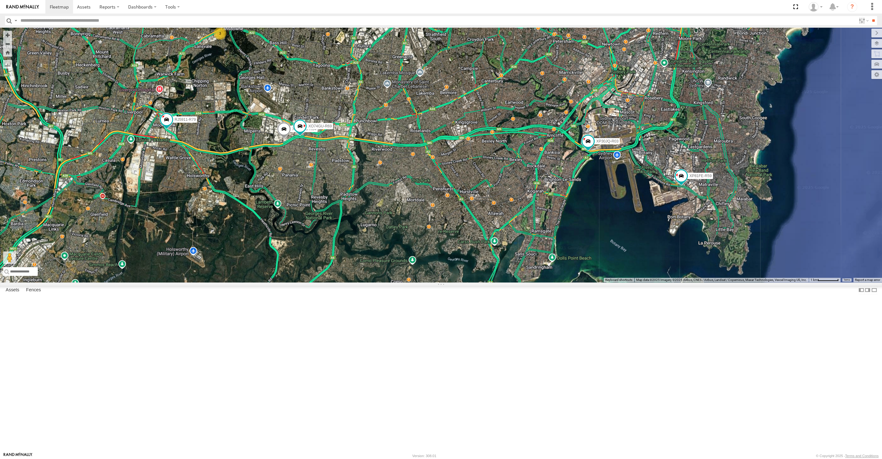
click at [563, 282] on div "XP30JQ-R03 RJ5911-R79 XP81FE-R59 XSNDHU-R04 3 XO74GU-R69" at bounding box center [441, 155] width 882 height 255
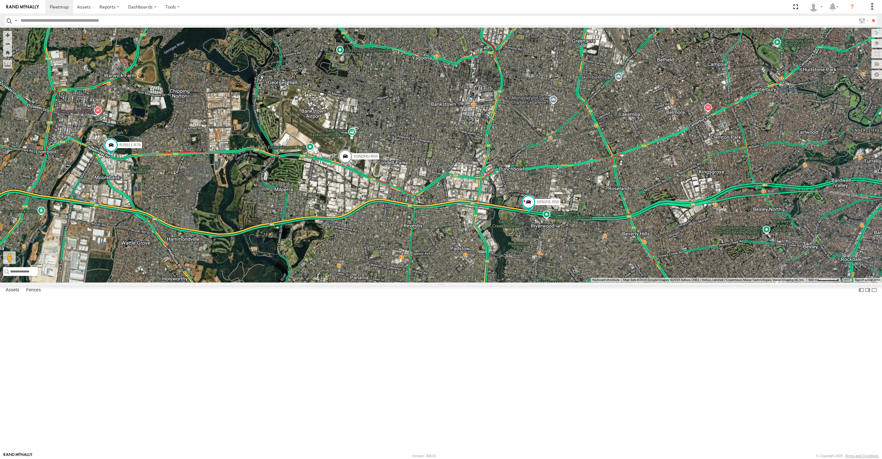
click at [358, 282] on div "XP30JQ-R03 XSNDHU-R04 RJ5911-R79 XP81FE-R59 XO74GU-R69 3" at bounding box center [441, 155] width 882 height 255
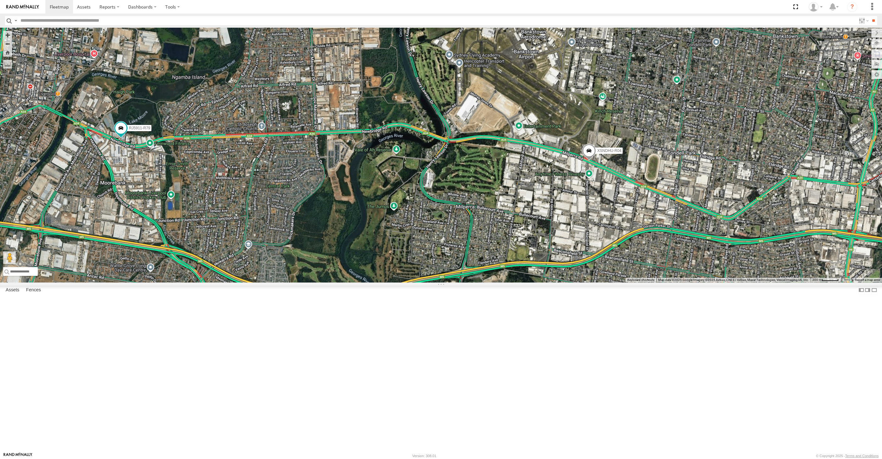
drag, startPoint x: 675, startPoint y: 294, endPoint x: 662, endPoint y: 283, distance: 17.2
click at [663, 282] on div "XP30JQ-R03 XSNDHU-R04 RJ5911-R79 XP81FE-R59 XO74GU-R69" at bounding box center [441, 155] width 882 height 255
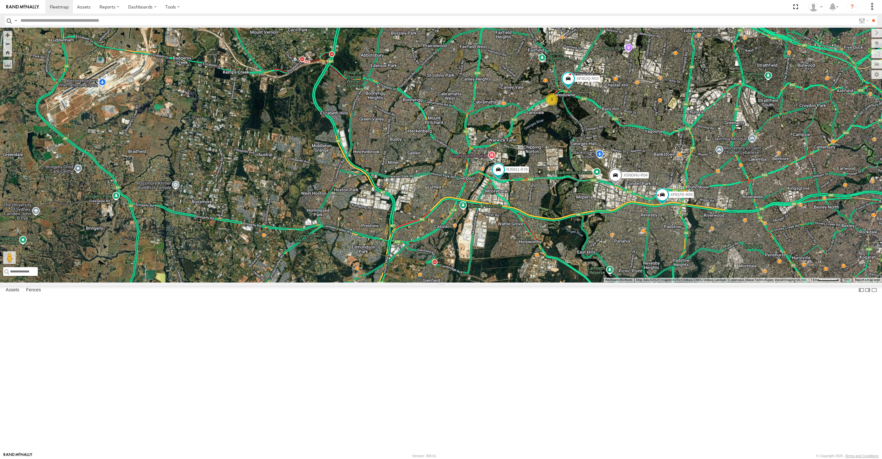
drag, startPoint x: 627, startPoint y: 363, endPoint x: 616, endPoint y: 365, distance: 11.4
click at [616, 282] on div "XP30JQ-R03 XSNDHU-R04 RJ5911-R79 XP81FE-R59 XO74GU-R69 3" at bounding box center [441, 155] width 882 height 255
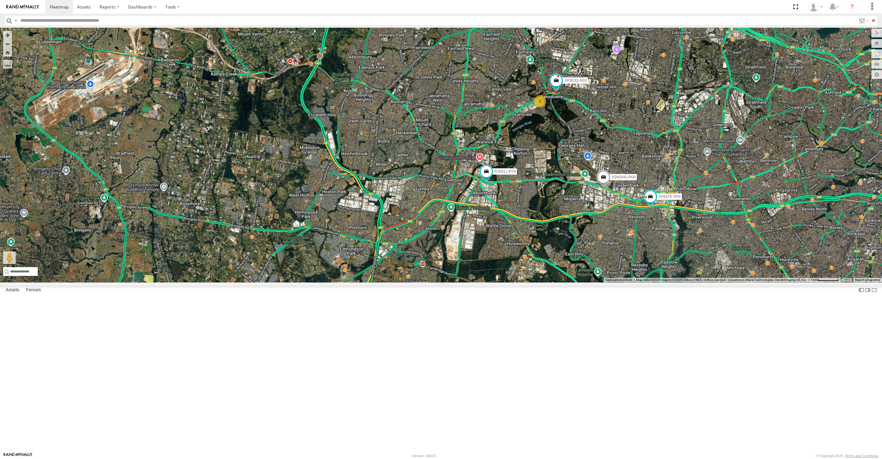
drag, startPoint x: 627, startPoint y: 362, endPoint x: 608, endPoint y: 360, distance: 18.7
click at [608, 282] on div "XP30JQ-R03 XSNDHU-R04 RJ5911-R79 XP81FE-R59 XO74GU-R69 3" at bounding box center [441, 155] width 882 height 255
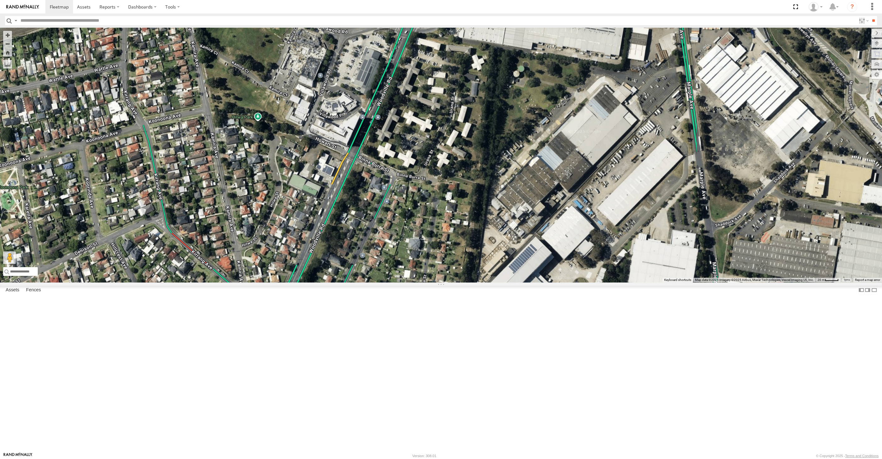
drag, startPoint x: 471, startPoint y: 147, endPoint x: 472, endPoint y: 195, distance: 47.2
click at [470, 188] on div "XP30JQ-R03 XSNDHU-R04 RJ5911-R79 XP81FE-R59 XO74GU-R69" at bounding box center [441, 155] width 882 height 255
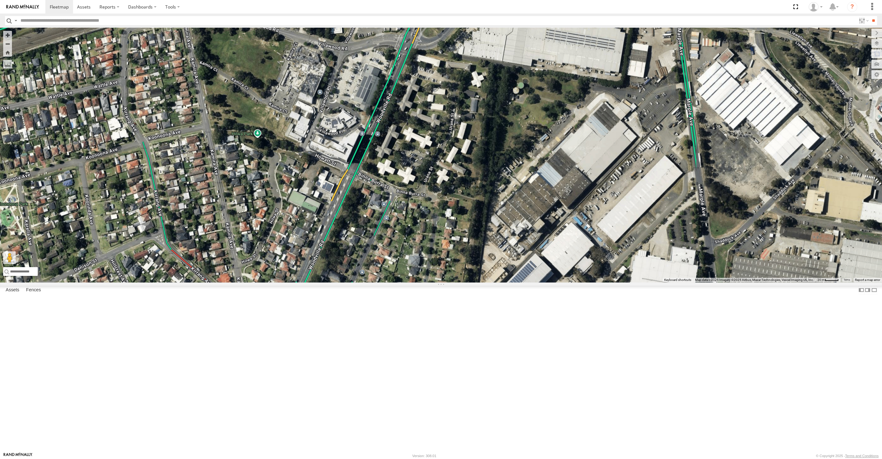
drag, startPoint x: 507, startPoint y: 188, endPoint x: 514, endPoint y: 211, distance: 24.1
click at [514, 211] on div "XP30JQ-R03 XSNDHU-R04 RJ5911-R79 XP81FE-R59 XO74GU-R69" at bounding box center [441, 155] width 882 height 255
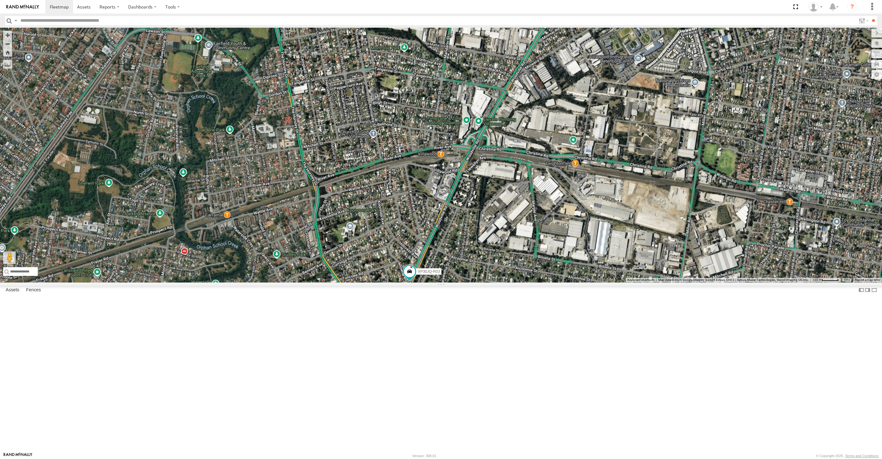
drag, startPoint x: 542, startPoint y: 300, endPoint x: 529, endPoint y: 250, distance: 51.6
click at [536, 264] on div "XP30JQ-R03 XSNDHU-R04 RJ5911-R79 XP81FE-R59 XO74GU-R69 3" at bounding box center [441, 155] width 882 height 255
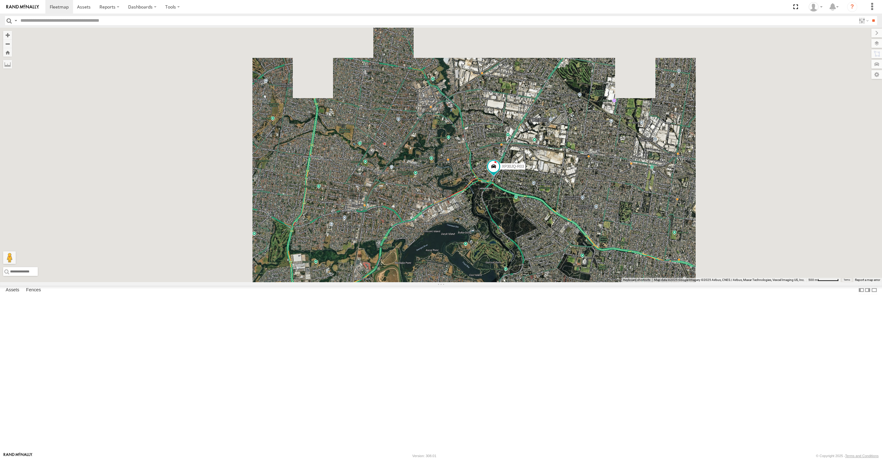
click at [542, 282] on div "XP30JQ-R03 XSNDHU-R04 RJ5911-R79 XP81FE-R59 XO74GU-R69" at bounding box center [441, 155] width 882 height 255
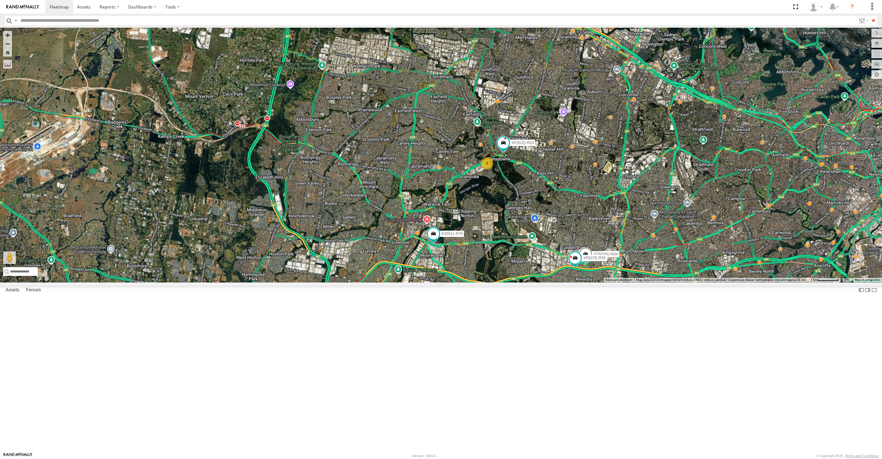
drag, startPoint x: 636, startPoint y: 316, endPoint x: 632, endPoint y: 310, distance: 7.4
click at [633, 282] on div "XP30JQ-R03 XSNDHU-R04 RJ5911-R79 XP81FE-R59 XO74GU-R69 3" at bounding box center [441, 155] width 882 height 255
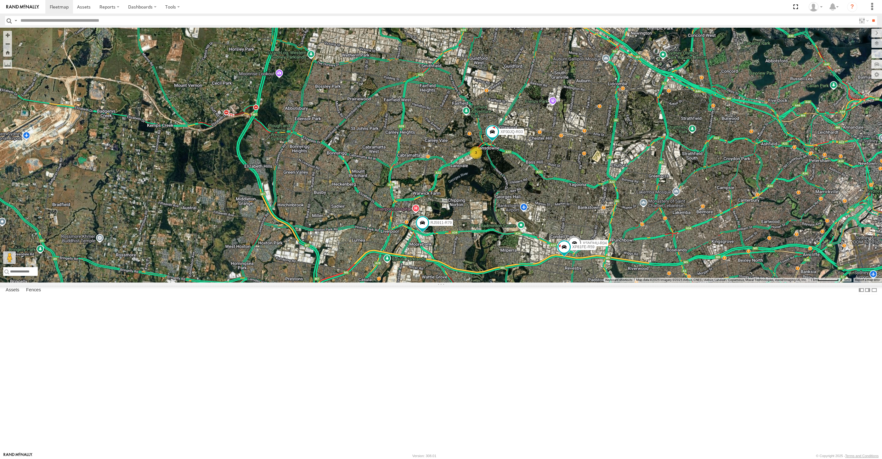
drag, startPoint x: 633, startPoint y: 301, endPoint x: 630, endPoint y: 298, distance: 4.2
click at [633, 282] on div "XP30JQ-R03 XSNDHU-R04 RJ5911-R79 XP81FE-R59 XO74GU-R69 3" at bounding box center [441, 155] width 882 height 255
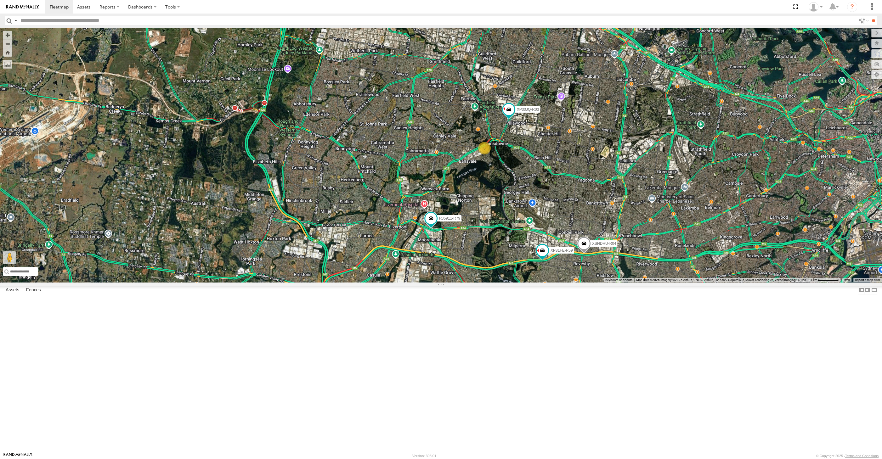
drag, startPoint x: 591, startPoint y: 269, endPoint x: 585, endPoint y: 259, distance: 12.0
click at [587, 262] on div "XP30JQ-R03 XSNDHU-R04 RJ5911-R79 XP81FE-R59 XO74GU-R69 3" at bounding box center [441, 155] width 882 height 255
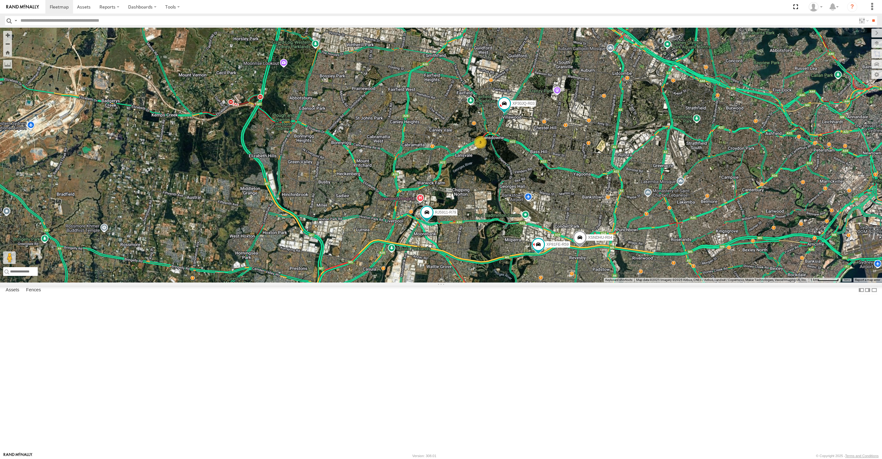
drag, startPoint x: 654, startPoint y: 325, endPoint x: 650, endPoint y: 321, distance: 5.2
click at [650, 282] on div "XP30JQ-R03 XSNDHU-R04 RJ5911-R79 XP81FE-R59 XO74GU-R69 3" at bounding box center [441, 155] width 882 height 255
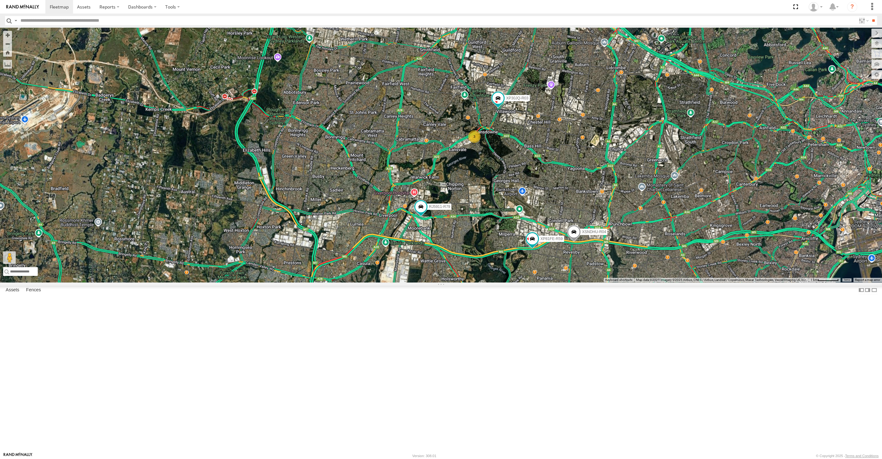
drag, startPoint x: 675, startPoint y: 357, endPoint x: 647, endPoint y: 343, distance: 30.7
click at [657, 282] on div "XP30JQ-R03 XSNDHU-R04 RJ5911-R79 XP81FE-R59 XO74GU-R69 3" at bounding box center [441, 155] width 882 height 255
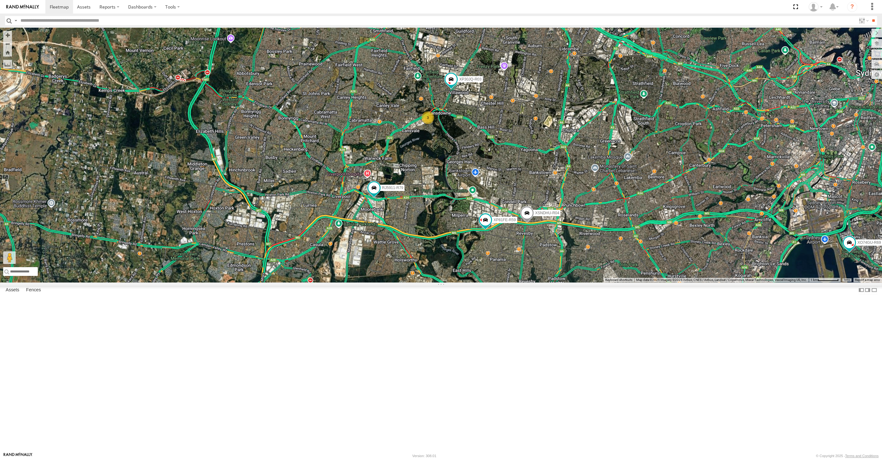
drag, startPoint x: 688, startPoint y: 354, endPoint x: 647, endPoint y: 348, distance: 41.4
click at [650, 282] on div "XP30JQ-R03 XSNDHU-R04 RJ5911-R79 XP81FE-R59 XO74GU-R69 3" at bounding box center [441, 155] width 882 height 255
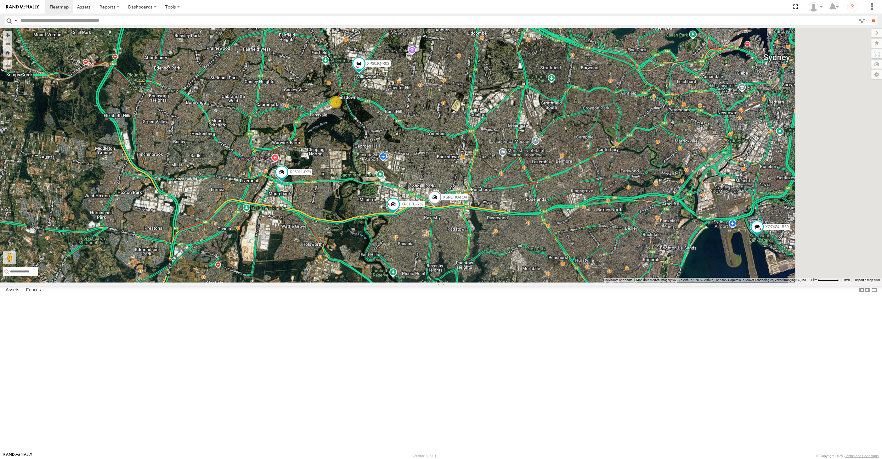
drag, startPoint x: 678, startPoint y: 357, endPoint x: 653, endPoint y: 355, distance: 25.0
click at [653, 282] on div "XP30JQ-R03 XSNDHU-R04 RJ5911-R79 XP81FE-R59 XO74GU-R69 3" at bounding box center [441, 155] width 882 height 255
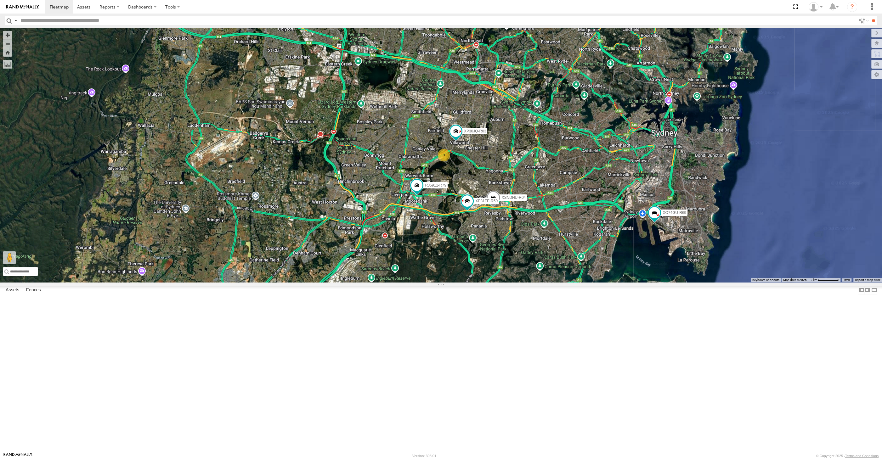
drag, startPoint x: 549, startPoint y: 353, endPoint x: 543, endPoint y: 348, distance: 7.9
click at [543, 282] on div "XP30JQ-R03 XSNDHU-R04 RJ5911-R79 XP81FE-R59 XO74GU-R69 3" at bounding box center [441, 155] width 882 height 255
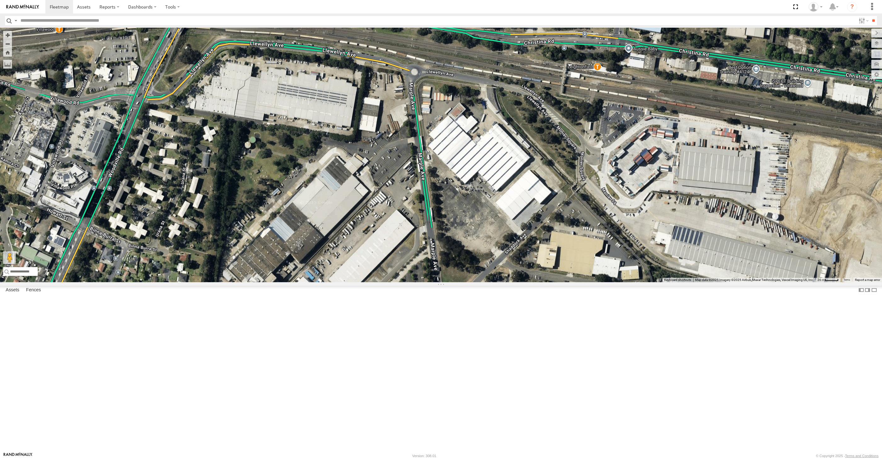
select select "**********"
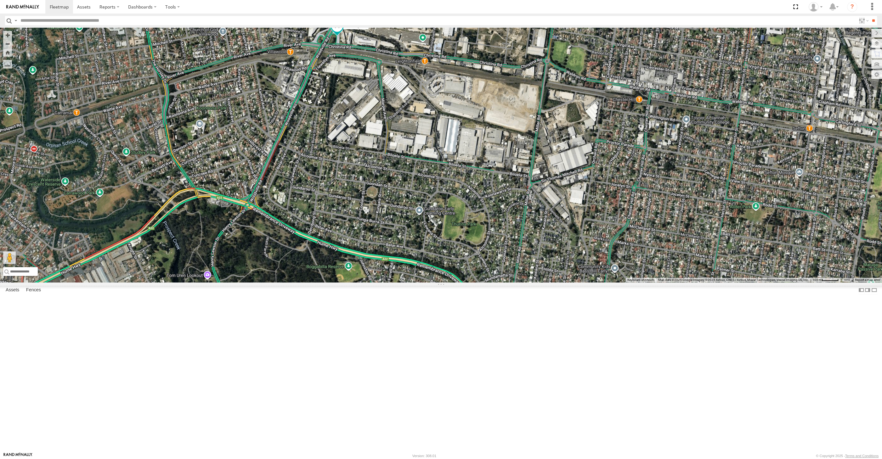
drag, startPoint x: 425, startPoint y: 255, endPoint x: 429, endPoint y: 226, distance: 28.9
click at [428, 233] on div "XP30JQ-R03 XSNDHU-R04 RJ5911-R79 XP81FE-R59 XO74GU-R69" at bounding box center [441, 155] width 882 height 255
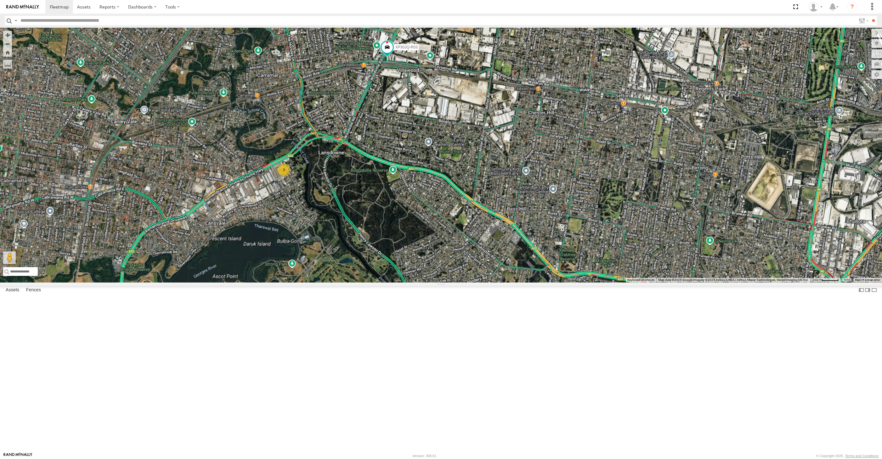
drag, startPoint x: 466, startPoint y: 290, endPoint x: 459, endPoint y: 235, distance: 55.3
click at [461, 253] on div "XP30JQ-R03 XSNDHU-R04 RJ5911-R79 XP81FE-R59 XO74GU-R69 3" at bounding box center [441, 155] width 882 height 255
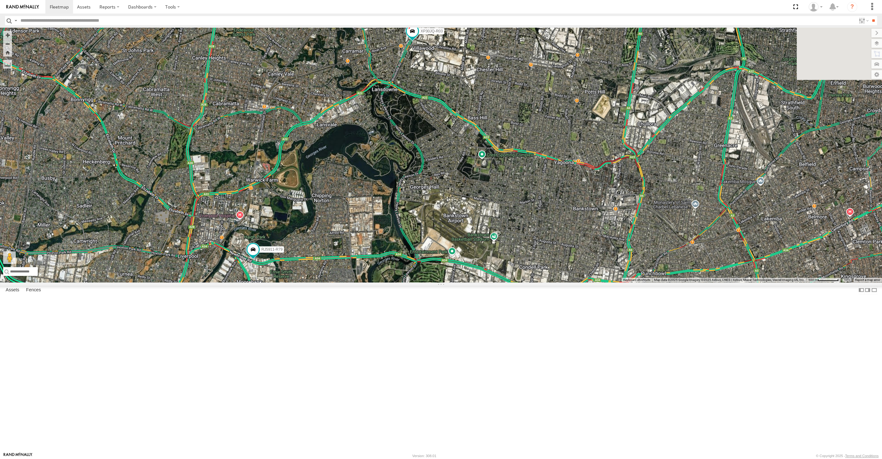
click at [497, 280] on div "XP30JQ-R03 XSNDHU-R04 RJ5911-R79 XP81FE-R59 XO74GU-R69" at bounding box center [441, 155] width 882 height 255
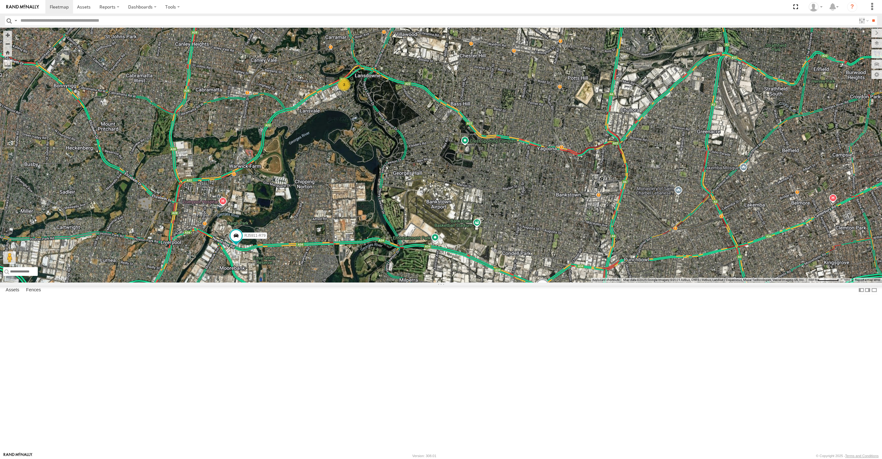
drag, startPoint x: 540, startPoint y: 296, endPoint x: 539, endPoint y: 293, distance: 3.4
click at [539, 282] on div "XP30JQ-R03 XSNDHU-R04 RJ5911-R79 XP81FE-R59 XO74GU-R69 3" at bounding box center [441, 155] width 882 height 255
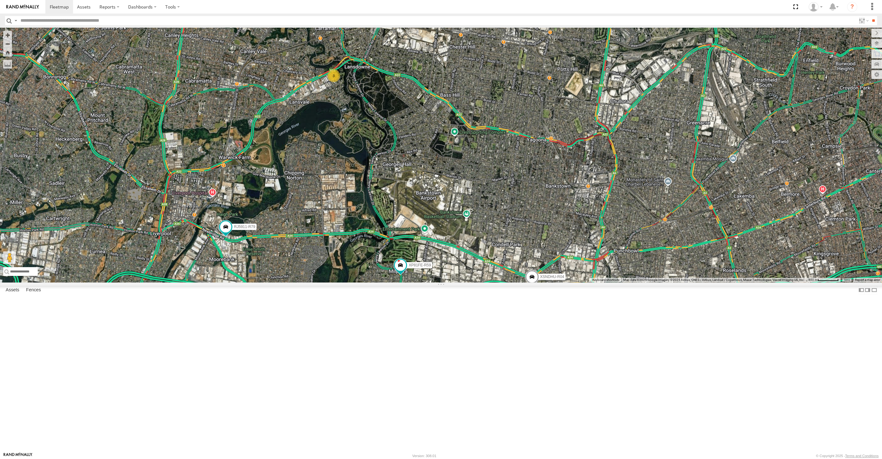
drag, startPoint x: 661, startPoint y: 345, endPoint x: 663, endPoint y: 334, distance: 10.9
click at [663, 282] on div "XP30JQ-R03 XSNDHU-R04 RJ5911-R79 XP81FE-R59 XO74GU-R69 3" at bounding box center [441, 155] width 882 height 255
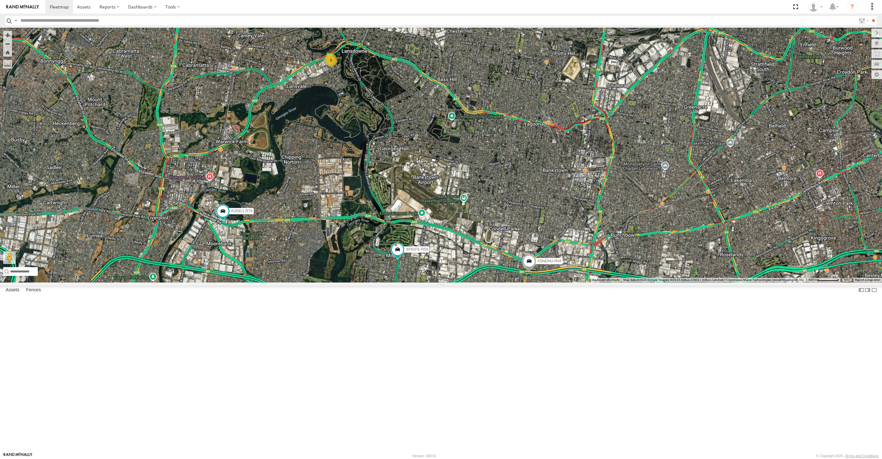
click at [569, 282] on div "XP30JQ-R03 XSNDHU-R04 RJ5911-R79 XP81FE-R59 XO74GU-R69 3" at bounding box center [441, 155] width 882 height 255
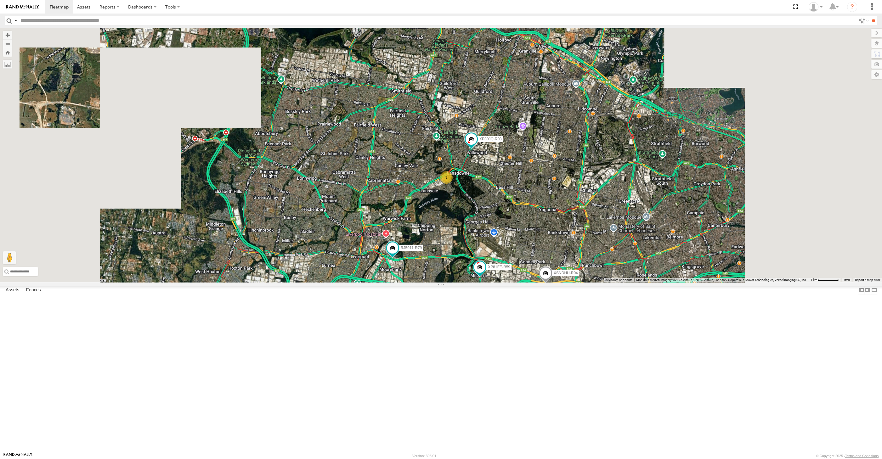
drag, startPoint x: 604, startPoint y: 393, endPoint x: 590, endPoint y: 387, distance: 16.1
click at [597, 282] on div "XP30JQ-R03 XSNDHU-R04 RJ5911-R79 XP81FE-R59 XO74GU-R69 3" at bounding box center [441, 155] width 882 height 255
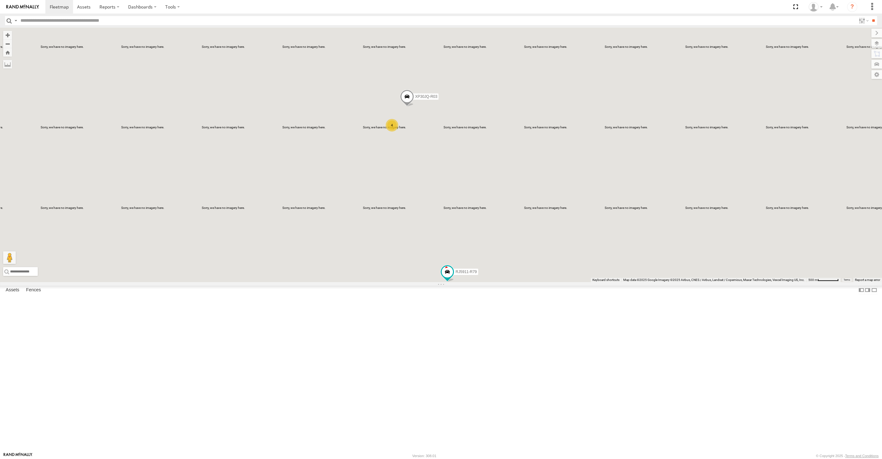
click at [419, 282] on div "XP30JQ-R03 RJ5911-R79 4" at bounding box center [441, 155] width 882 height 255
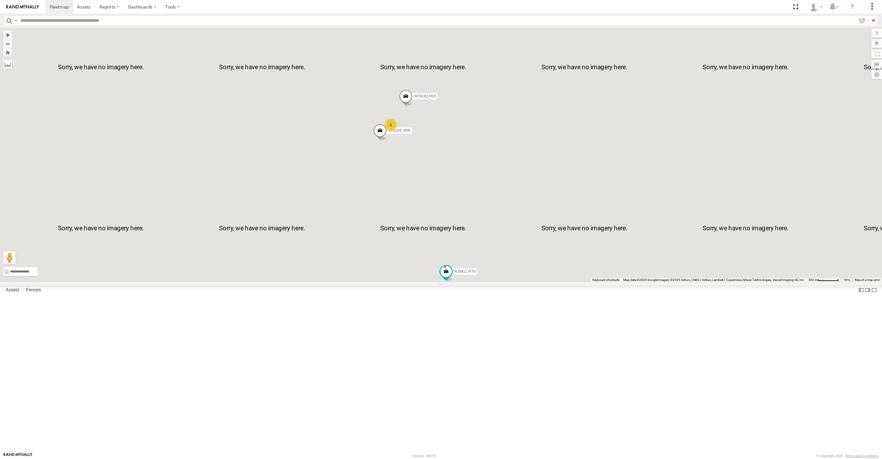
click at [451, 282] on div "RJ5911-R79 XSNDHU-R04 XP81FE-R59 XO74GU-R69 XP30JQ-R03 3" at bounding box center [441, 155] width 882 height 255
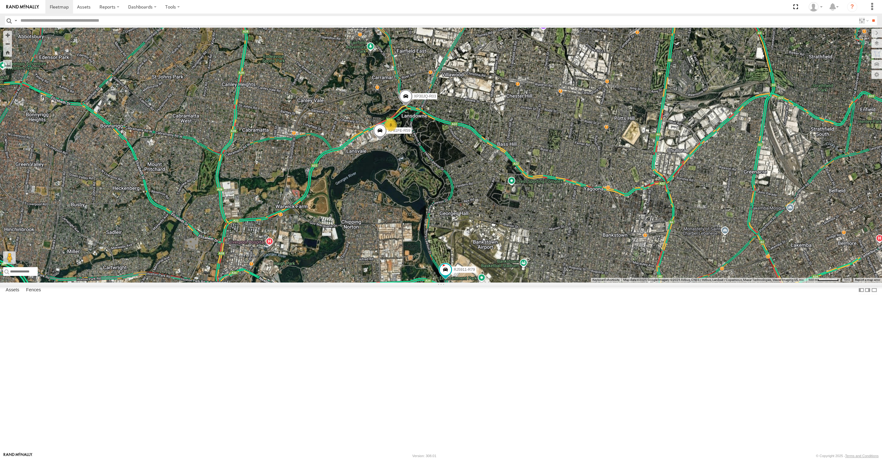
drag, startPoint x: 452, startPoint y: 295, endPoint x: 442, endPoint y: 287, distance: 12.8
click at [443, 282] on div "RJ5911-R79 XSNDHU-R04 XP81FE-R59 XO74GU-R69 XP30JQ-R03 3" at bounding box center [441, 155] width 882 height 255
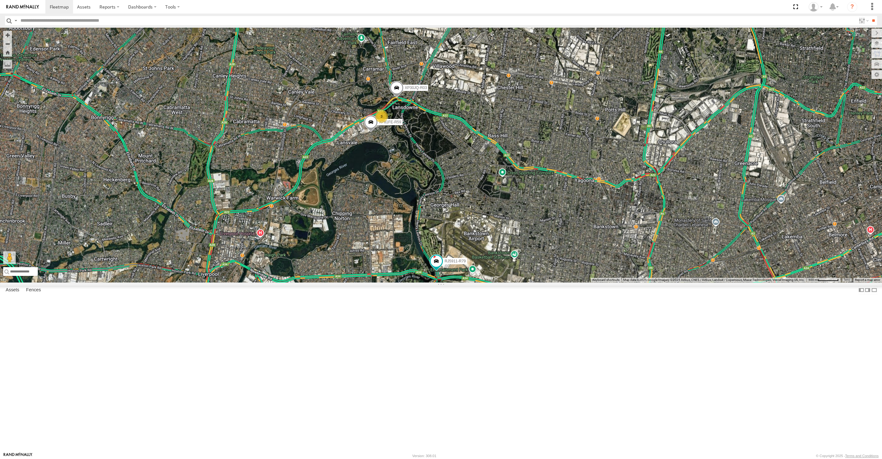
drag, startPoint x: 448, startPoint y: 306, endPoint x: 443, endPoint y: 301, distance: 7.6
click at [443, 282] on div "RJ5911-R79 XSNDHU-R04 XP81FE-R59 XO74GU-R69 XP30JQ-R03 3" at bounding box center [441, 155] width 882 height 255
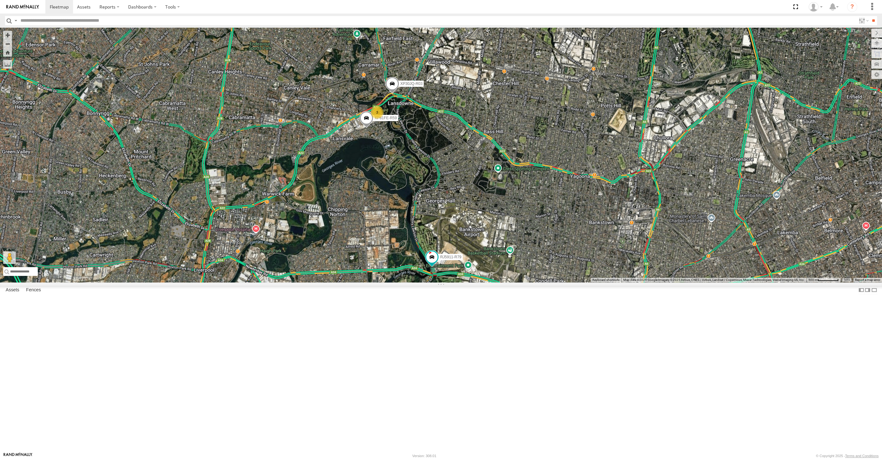
click at [458, 282] on div "RJ5911-R79 XSNDHU-R04 XP81FE-R59 XO74GU-R69 XP30JQ-R03 3" at bounding box center [441, 155] width 882 height 255
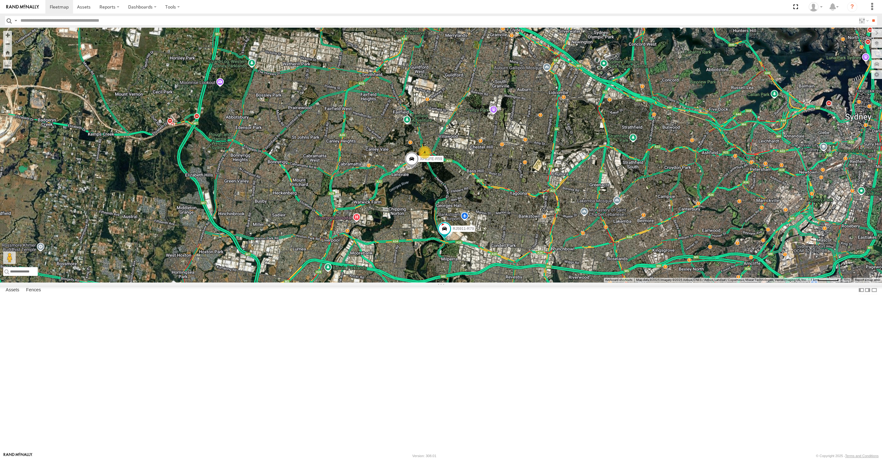
click at [475, 282] on div "RJ5911-R79 XSNDHU-R04 XP81FE-R59 XO74GU-R69 4" at bounding box center [441, 155] width 882 height 255
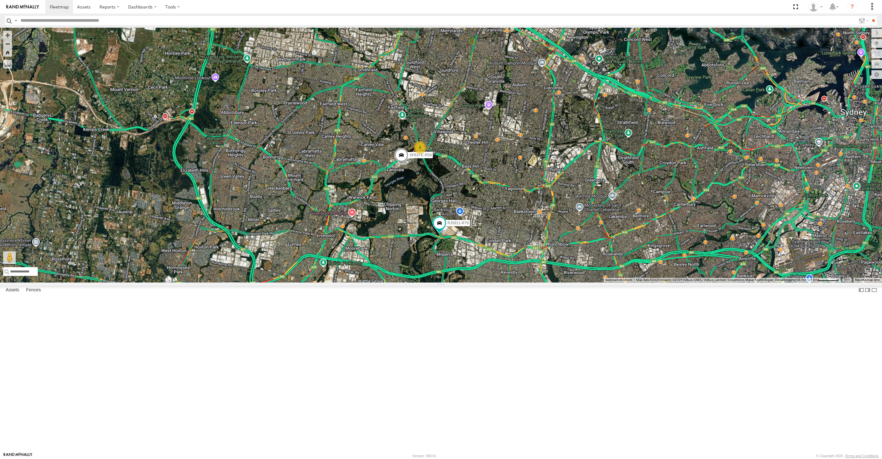
drag, startPoint x: 736, startPoint y: 375, endPoint x: 732, endPoint y: 372, distance: 4.7
click at [733, 282] on div "RJ5911-R79 XSNDHU-R04 XP81FE-R59 XO74GU-R69 4" at bounding box center [441, 155] width 882 height 255
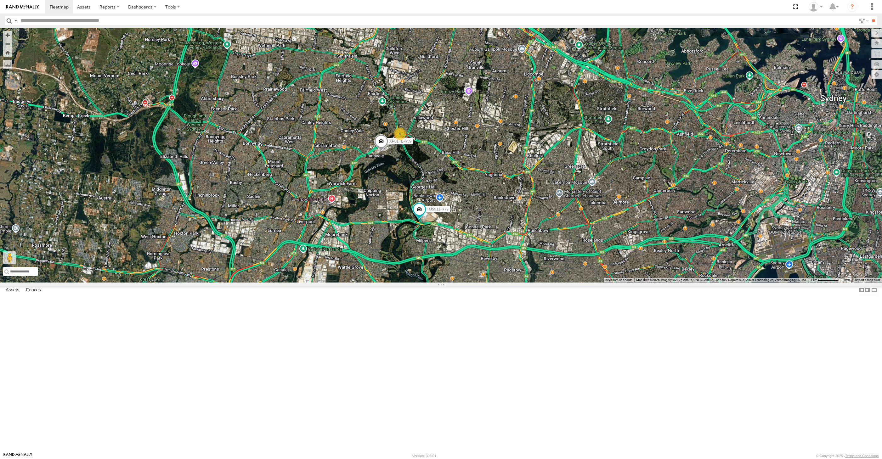
click at [773, 282] on div "RJ5911-R79 XSNDHU-R04 XP81FE-R59 XO74GU-R69 4" at bounding box center [441, 155] width 882 height 255
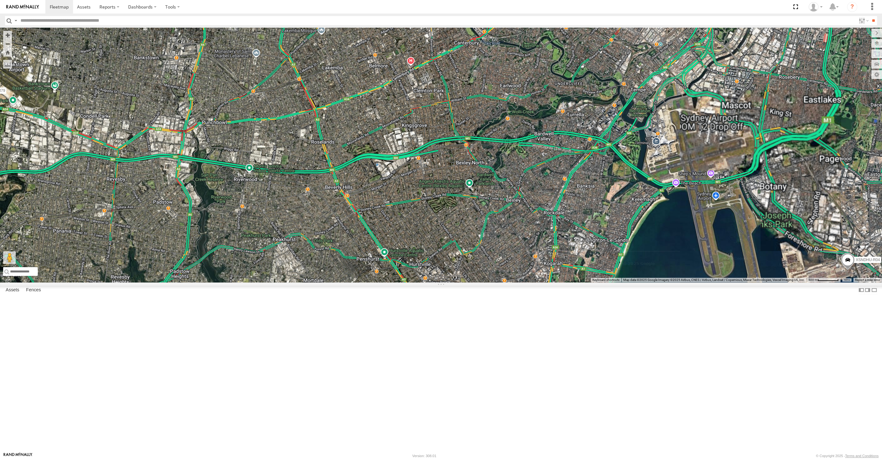
drag, startPoint x: 868, startPoint y: 398, endPoint x: 854, endPoint y: 389, distance: 16.1
click at [854, 282] on div "RJ5911-R79 XSNDHU-R04 XP81FE-R59 XO74GU-R69" at bounding box center [441, 155] width 882 height 255
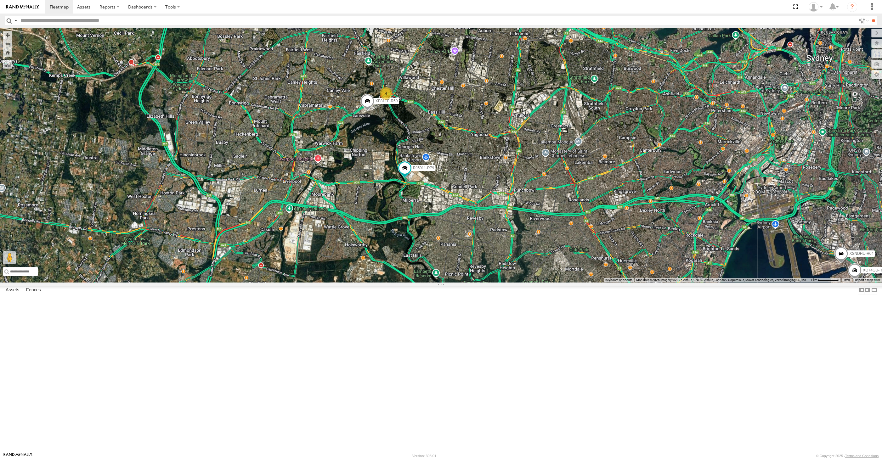
drag, startPoint x: 826, startPoint y: 376, endPoint x: 815, endPoint y: 370, distance: 12.7
click at [821, 282] on div "RJ5911-R79 XSNDHU-R04 XP81FE-R59 XO74GU-R69 4" at bounding box center [441, 155] width 882 height 255
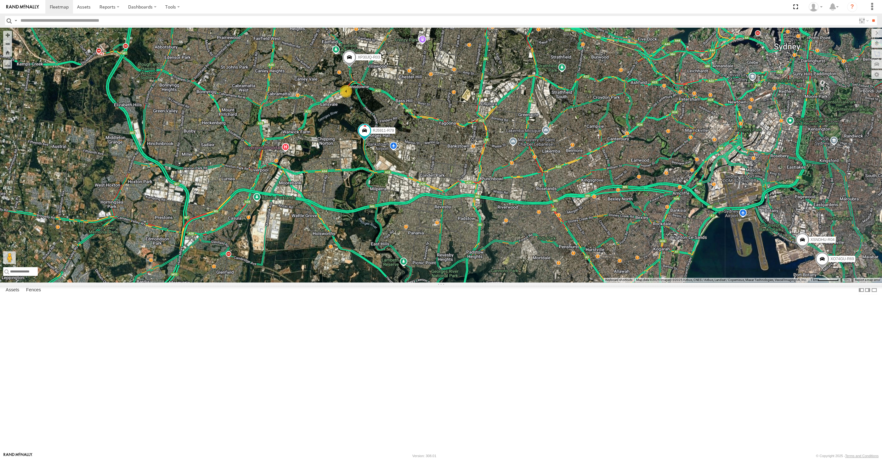
click at [554, 282] on div "XP30JQ-R03 XSNDHU-R04 RJ5911-R79 XO74GU-R69 4" at bounding box center [441, 155] width 882 height 255
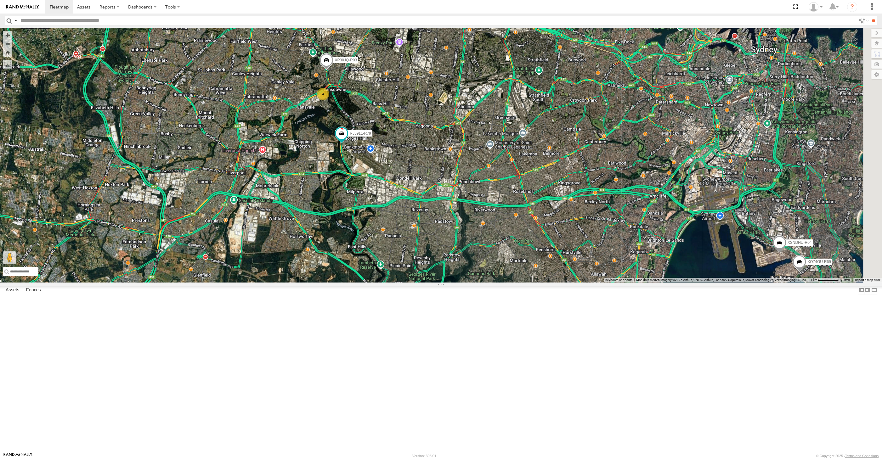
drag, startPoint x: 512, startPoint y: 302, endPoint x: 481, endPoint y: 304, distance: 30.9
click at [482, 282] on div "XP30JQ-R03 XSNDHU-R04 RJ5911-R79 XO74GU-R69 4" at bounding box center [441, 155] width 882 height 255
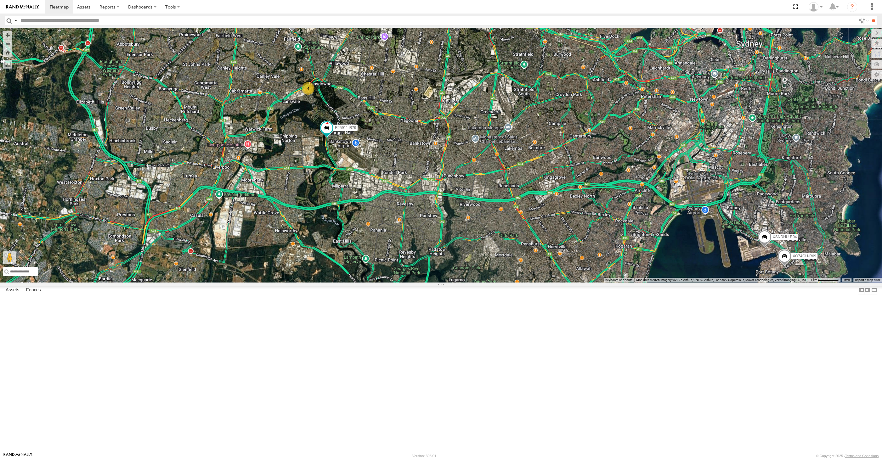
drag, startPoint x: 568, startPoint y: 278, endPoint x: 557, endPoint y: 271, distance: 13.3
click at [557, 271] on div "XP30JQ-R03 XSNDHU-R04 RJ5911-R79 XO74GU-R69 4" at bounding box center [441, 155] width 882 height 255
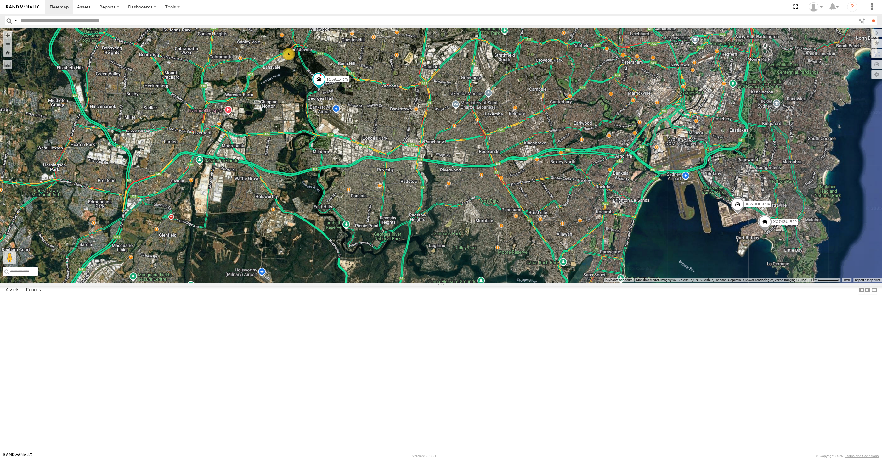
click at [430, 272] on div "XP30JQ-R03 XSNDHU-R04 RJ5911-R79 XO74GU-R69 4" at bounding box center [441, 155] width 882 height 255
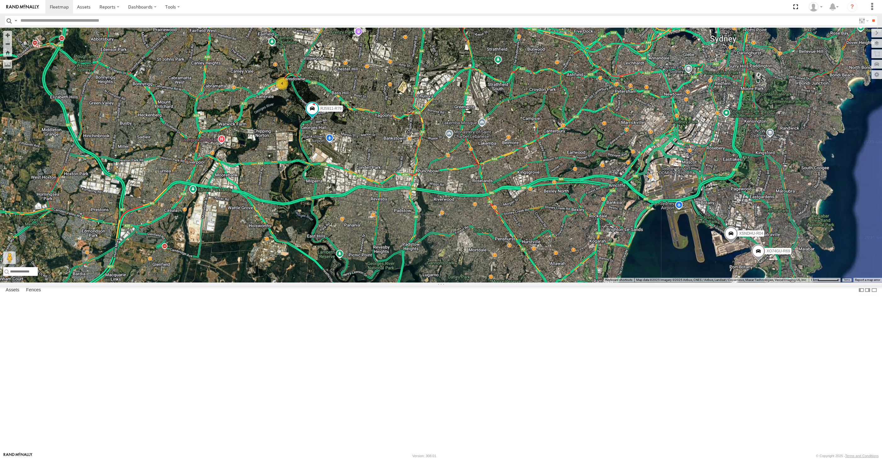
drag, startPoint x: 466, startPoint y: 291, endPoint x: 441, endPoint y: 307, distance: 30.1
click at [441, 282] on div "XP30JQ-R03 XSNDHU-R04 RJ5911-R79 XO74GU-R69 4" at bounding box center [441, 155] width 882 height 255
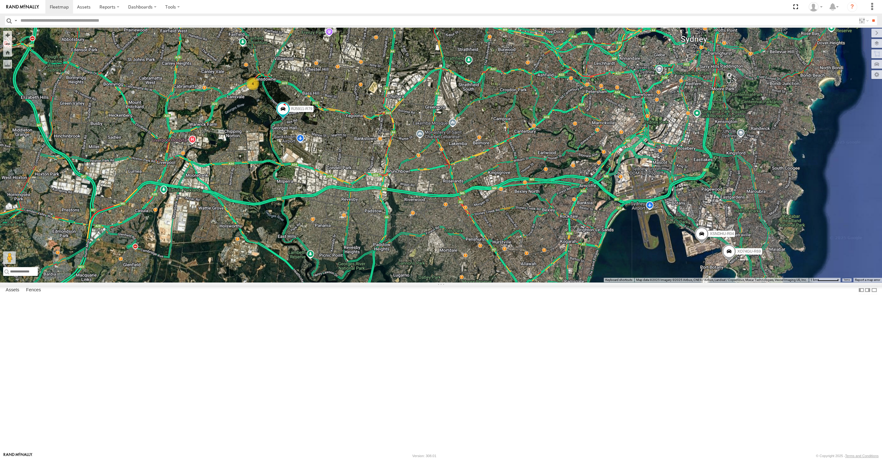
drag, startPoint x: 471, startPoint y: 311, endPoint x: 449, endPoint y: 309, distance: 22.1
click at [450, 282] on div "XP30JQ-R03 XSNDHU-R04 RJ5911-R79 XO74GU-R69 4" at bounding box center [441, 155] width 882 height 255
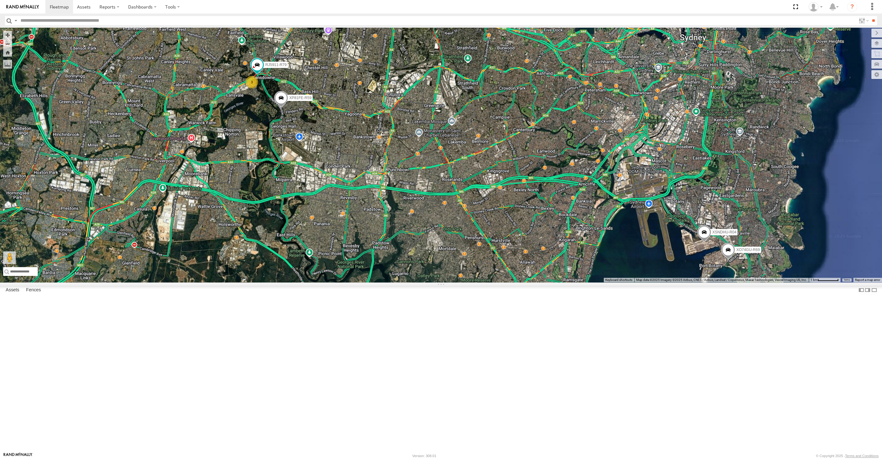
click at [631, 282] on div "XP30JQ-R03 XSNDHU-R04 RJ5911-R79 XP81FE-R59 XO74GU-R69 3" at bounding box center [441, 155] width 882 height 255
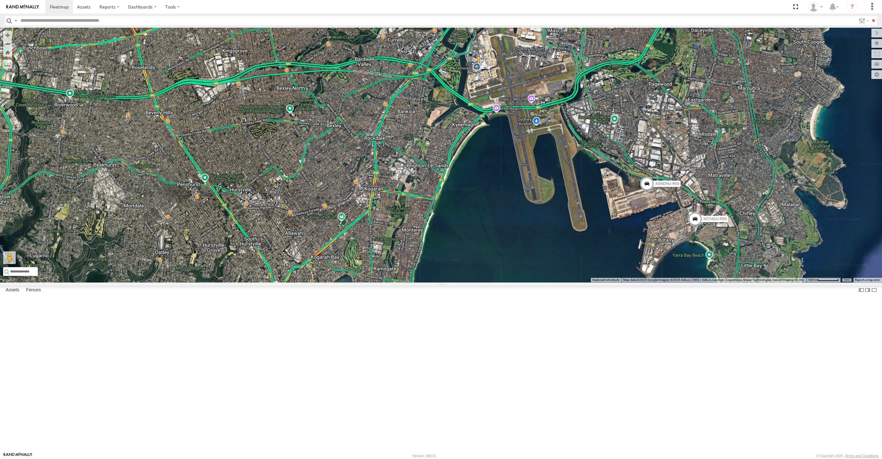
drag, startPoint x: 730, startPoint y: 349, endPoint x: 726, endPoint y: 347, distance: 4.8
click at [729, 282] on div "XP30JQ-R03 XSNDHU-R04 RJ5911-R79 XP81FE-R59 XO74GU-R69" at bounding box center [441, 155] width 882 height 255
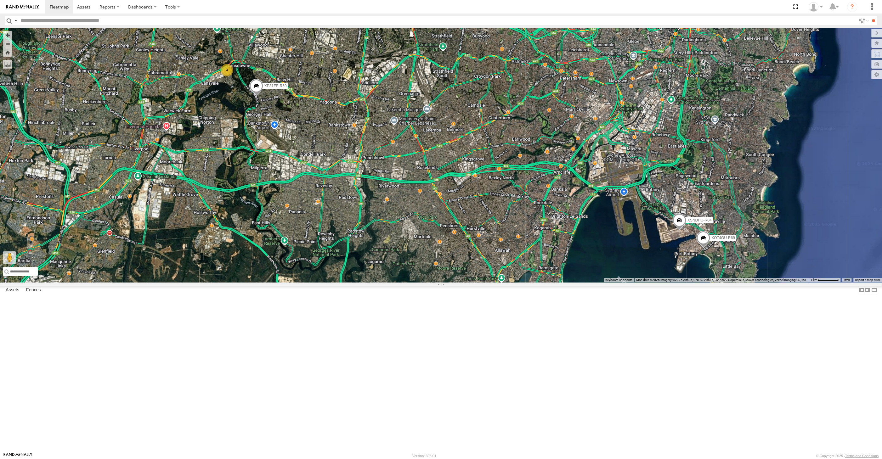
drag, startPoint x: 423, startPoint y: 311, endPoint x: 416, endPoint y: 319, distance: 10.5
click at [416, 282] on div "XP30JQ-R03 XSNDHU-R04 XP81FE-R59 XO74GU-R69 4" at bounding box center [441, 155] width 882 height 255
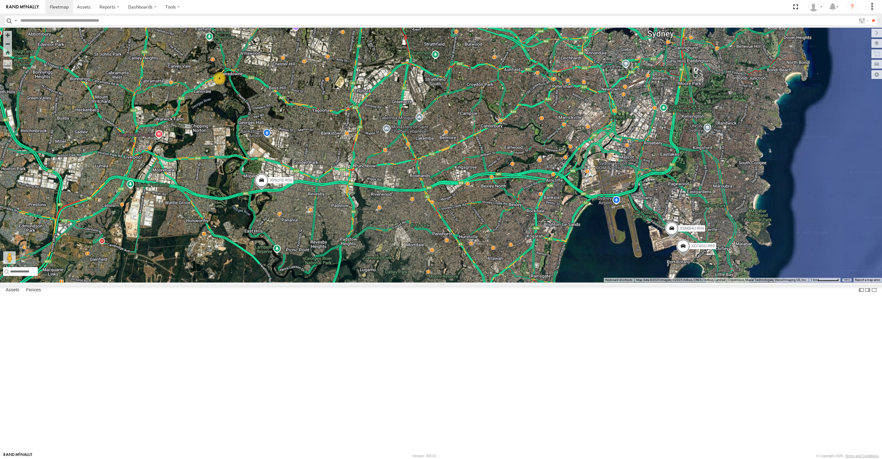
click at [509, 282] on div "XP30JQ-R03 XSNDHU-R04 XP81FE-R59 XO74GU-R69 4" at bounding box center [441, 155] width 882 height 255
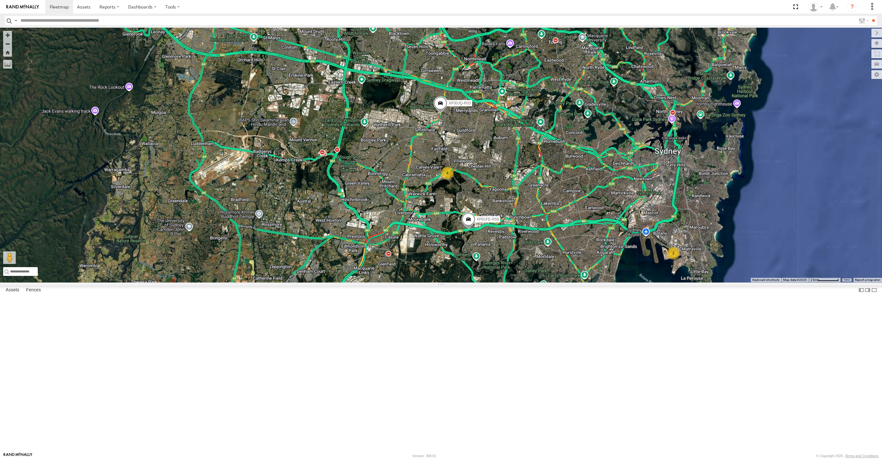
drag, startPoint x: 677, startPoint y: 362, endPoint x: 672, endPoint y: 359, distance: 5.8
click at [673, 282] on div "XP30JQ-R03 XP81FE-R59 2 4" at bounding box center [441, 155] width 882 height 255
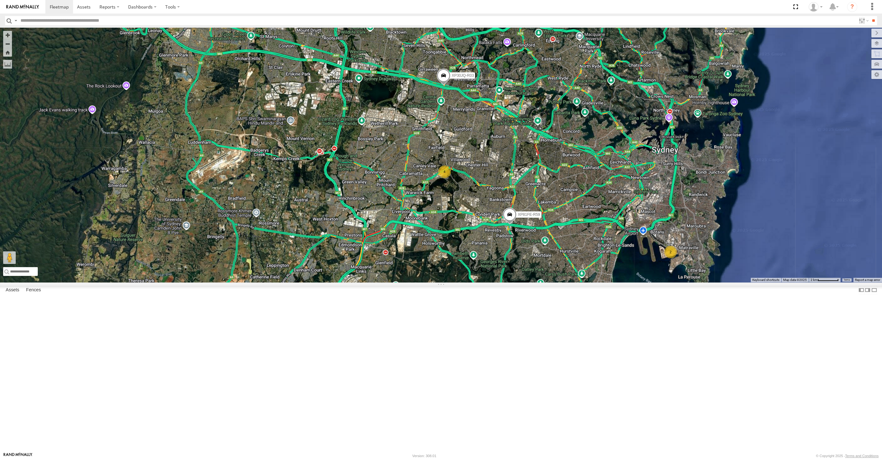
drag, startPoint x: 458, startPoint y: 331, endPoint x: 440, endPoint y: 331, distance: 17.6
click at [440, 282] on div "XP30JQ-R03 XP81FE-R59 2 4" at bounding box center [441, 155] width 882 height 255
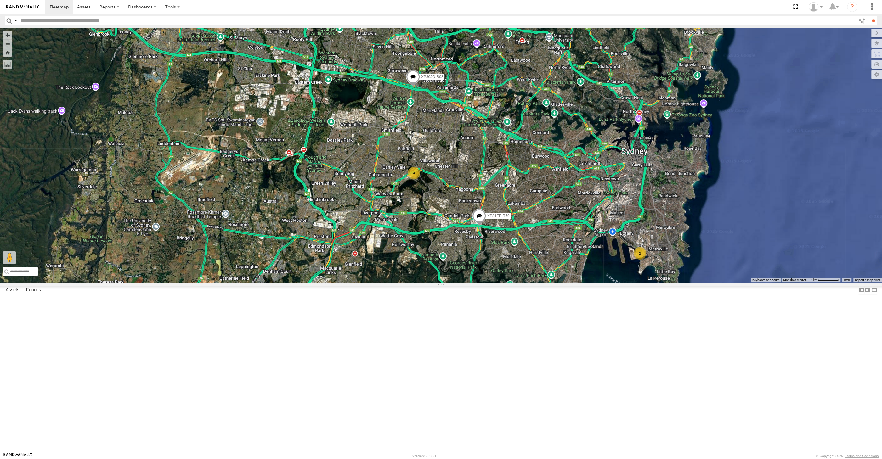
click at [480, 282] on div "XP30JQ-R03 XP81FE-R59 2 4" at bounding box center [441, 155] width 882 height 255
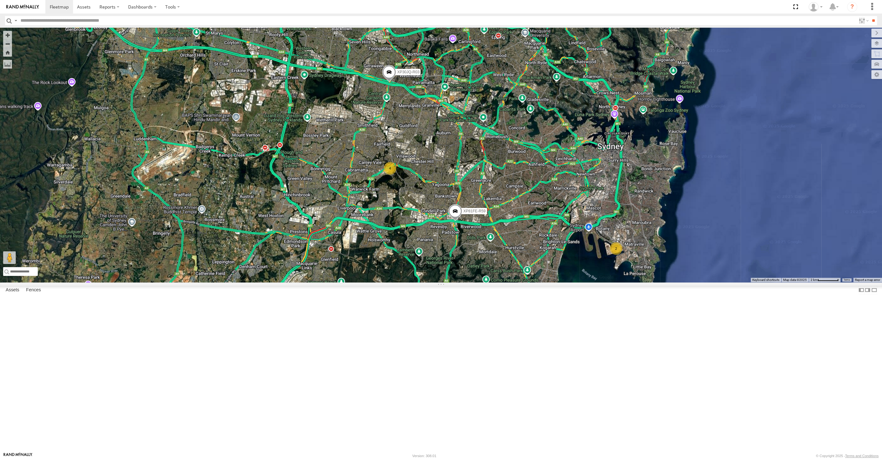
click at [713, 282] on div "XP30JQ-R03 XP81FE-R59 2 4" at bounding box center [441, 155] width 882 height 255
click at [655, 282] on div "XP30JQ-R03 XP81FE-R59 2 4" at bounding box center [441, 155] width 882 height 255
drag, startPoint x: 593, startPoint y: 404, endPoint x: 590, endPoint y: 406, distance: 3.4
click at [592, 282] on div "XP30JQ-R03 XP81FE-R59 2 4" at bounding box center [441, 155] width 882 height 255
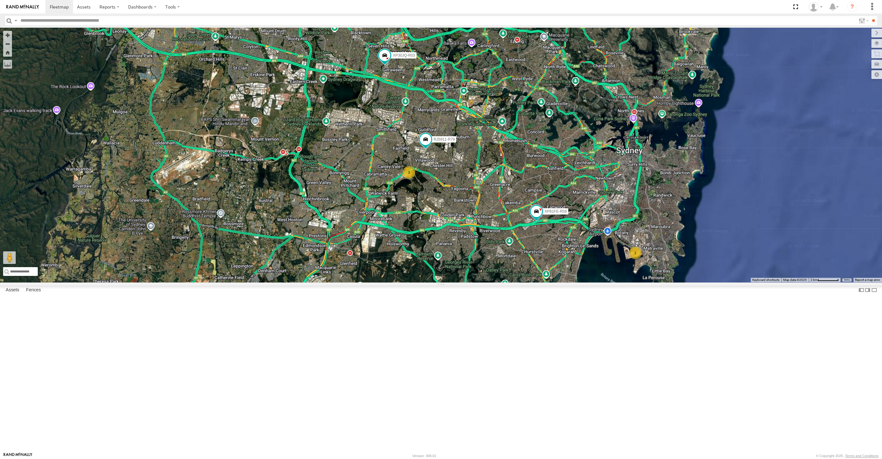
drag, startPoint x: 587, startPoint y: 379, endPoint x: 549, endPoint y: 378, distance: 38.4
click at [551, 282] on div "XP30JQ-R03 RJ5911-R79 XP81FE-R59 2 3" at bounding box center [441, 155] width 882 height 255
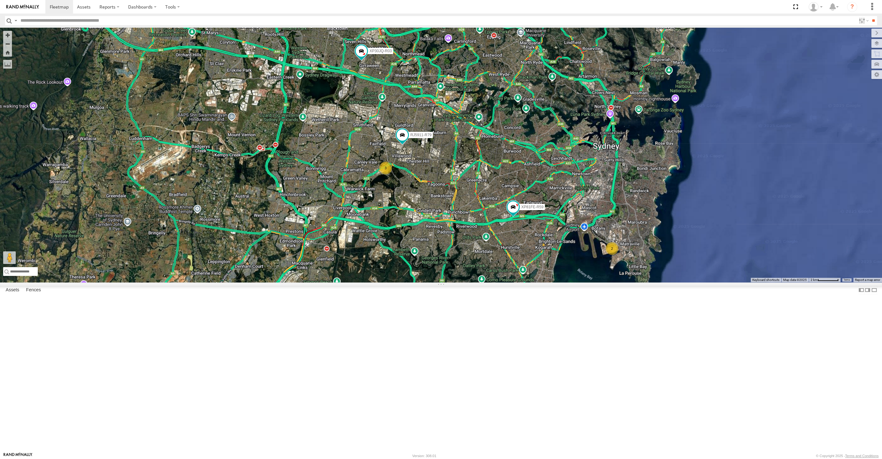
drag, startPoint x: 546, startPoint y: 362, endPoint x: 534, endPoint y: 345, distance: 21.6
click at [534, 282] on div "XP30JQ-R03 RJ5911-R79 XP81FE-R59 2 3" at bounding box center [441, 155] width 882 height 255
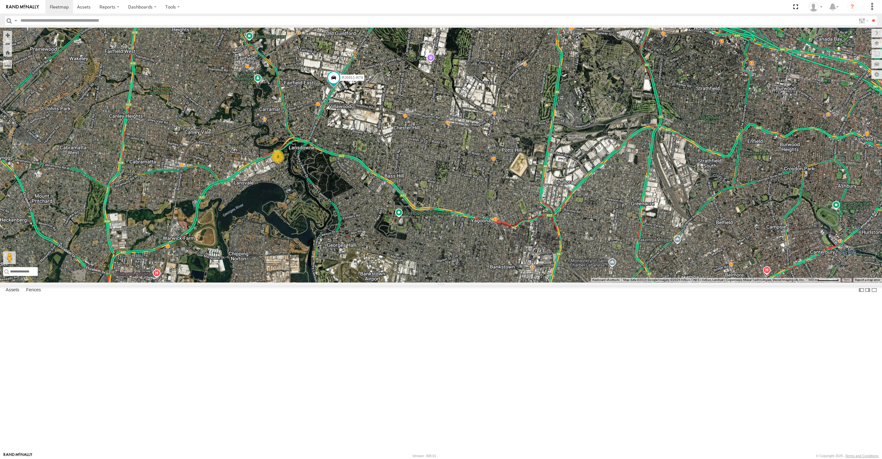
drag, startPoint x: 352, startPoint y: 197, endPoint x: 354, endPoint y: 195, distance: 3.2
click at [354, 195] on div "XP30JQ-R03 RJ5911-R79 XP81FE-R59 XSNDHU-R04 XO74GU-R69 3" at bounding box center [441, 155] width 882 height 255
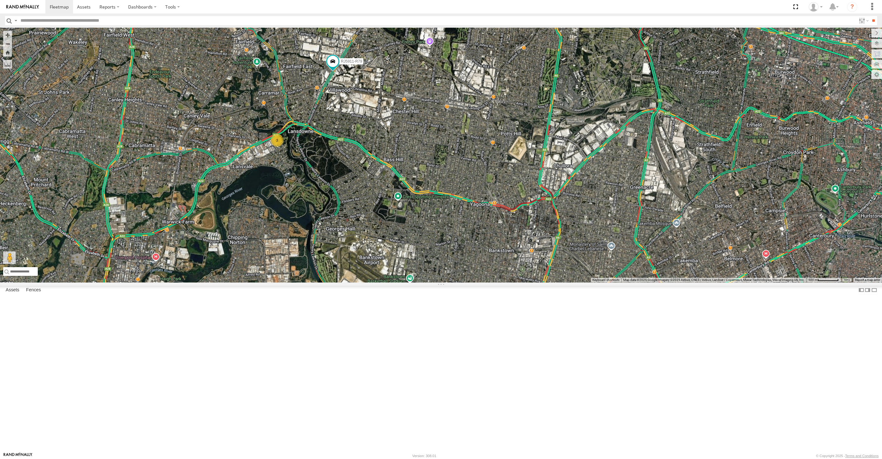
drag, startPoint x: 467, startPoint y: 331, endPoint x: 436, endPoint y: 222, distance: 113.6
click at [452, 266] on div "XP30JQ-R03 RJ5911-R79 XP81FE-R59 XSNDHU-R04 XO74GU-R69 3" at bounding box center [441, 155] width 882 height 255
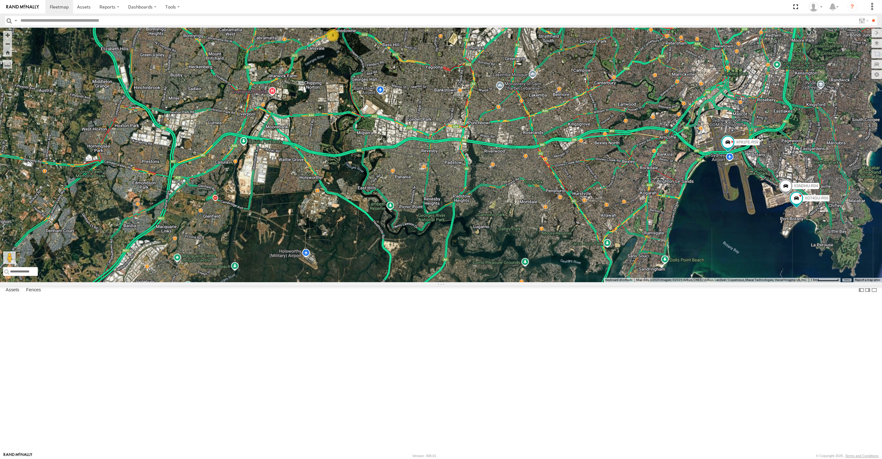
drag, startPoint x: 532, startPoint y: 291, endPoint x: 525, endPoint y: 301, distance: 11.5
click at [526, 282] on div "XP30JQ-R03 RJ5911-R79 XP81FE-R59 XSNDHU-R04 XO74GU-R69 3" at bounding box center [441, 155] width 882 height 255
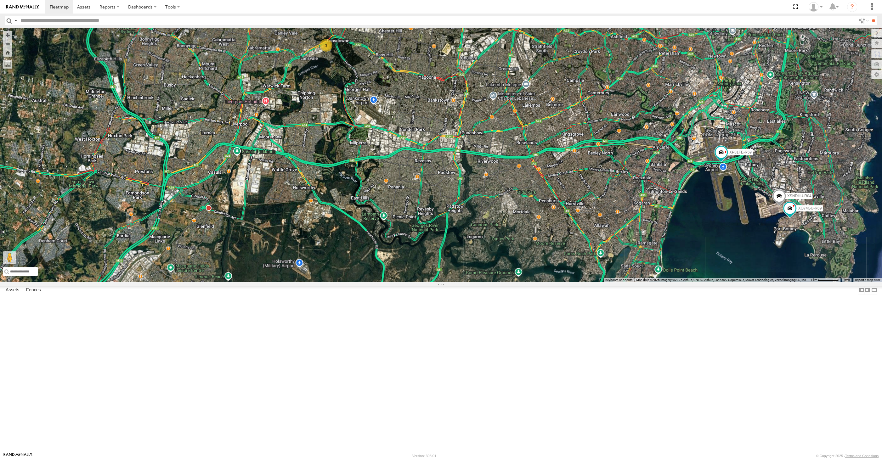
drag, startPoint x: 577, startPoint y: 315, endPoint x: 559, endPoint y: 320, distance: 18.7
click at [559, 282] on div "XP30JQ-R03 RJ5911-R79 XP81FE-R59 XSNDHU-R04 XO74GU-R69 3" at bounding box center [441, 155] width 882 height 255
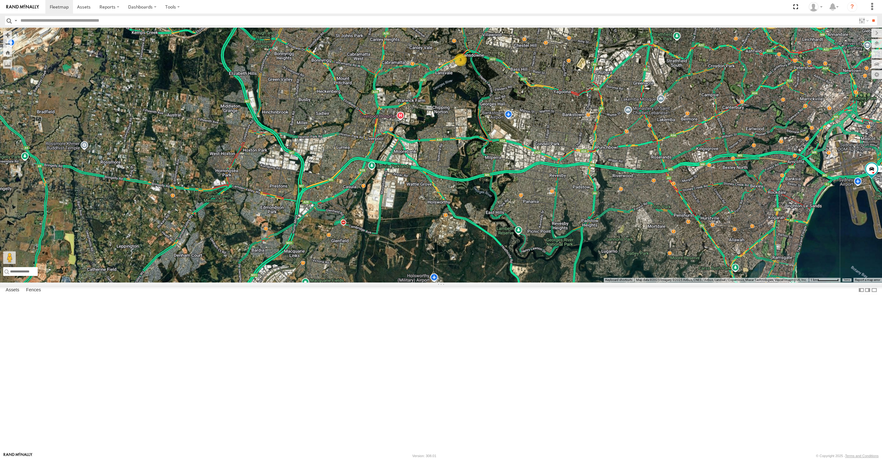
drag, startPoint x: 507, startPoint y: 275, endPoint x: 504, endPoint y: 283, distance: 9.0
click at [504, 282] on div "RJ5911-R79 XP81FE-R59 3" at bounding box center [441, 155] width 882 height 255
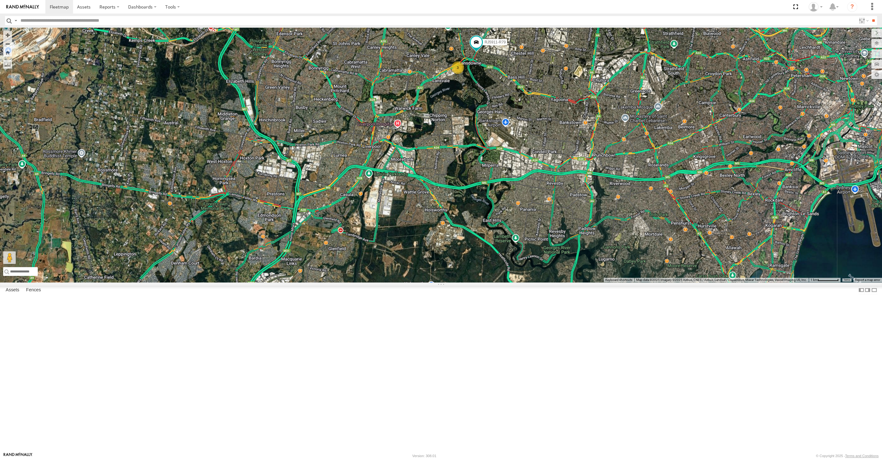
drag, startPoint x: 596, startPoint y: 313, endPoint x: 591, endPoint y: 310, distance: 5.4
click at [592, 282] on div "RJ5911-R79 XP81FE-R59 3" at bounding box center [441, 155] width 882 height 255
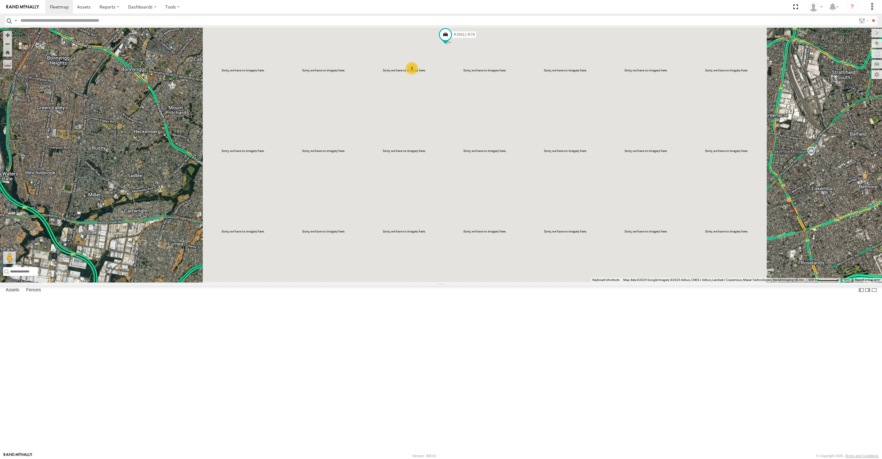
drag, startPoint x: 462, startPoint y: 159, endPoint x: 463, endPoint y: 187, distance: 28.3
click at [463, 187] on div "RJ5911-R79 3" at bounding box center [441, 155] width 882 height 255
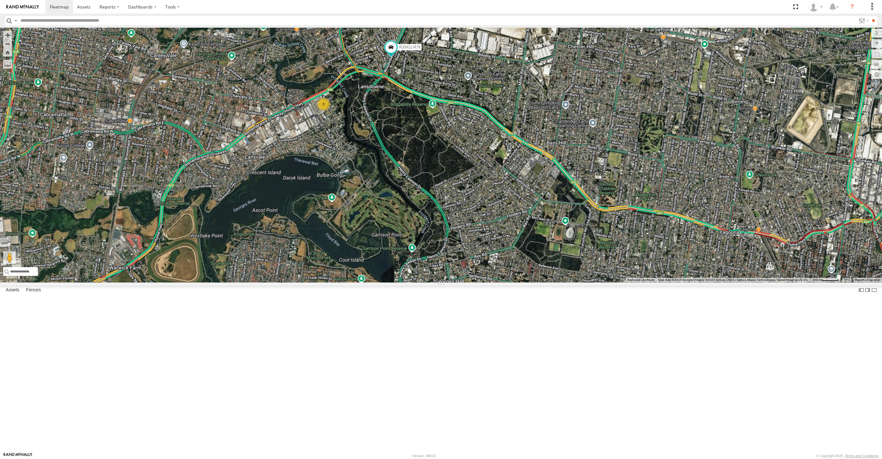
drag, startPoint x: 436, startPoint y: 208, endPoint x: 436, endPoint y: 224, distance: 15.7
click at [436, 223] on div "RJ5911-R79 3" at bounding box center [441, 155] width 882 height 255
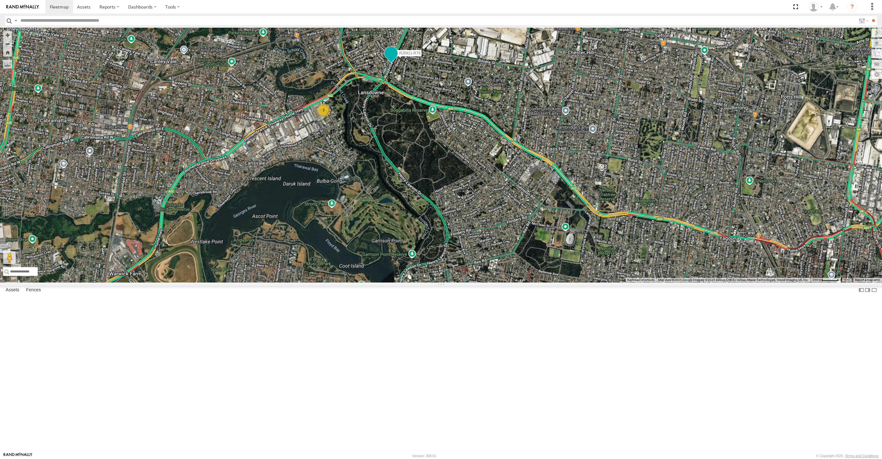
click at [394, 59] on span at bounding box center [390, 52] width 11 height 11
click at [409, 201] on div "RJ5911-R79 3 RJ5911-R79 All Assets Woodville Rd Villawood -33.8875 , 150.97438 …" at bounding box center [441, 155] width 882 height 255
click at [392, 59] on span at bounding box center [390, 52] width 11 height 11
click at [394, 210] on div "RJ5911-R79 3 RJ5911-R79 All Assets Woodville Rd Villawood -33.8875 , 150.97438 …" at bounding box center [441, 155] width 882 height 255
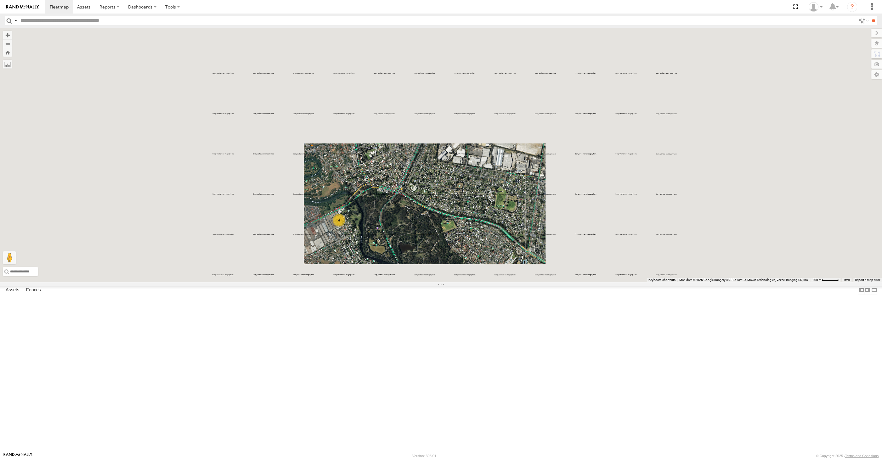
drag, startPoint x: 440, startPoint y: 342, endPoint x: 452, endPoint y: 319, distance: 26.1
click at [451, 282] on div "4" at bounding box center [441, 155] width 882 height 255
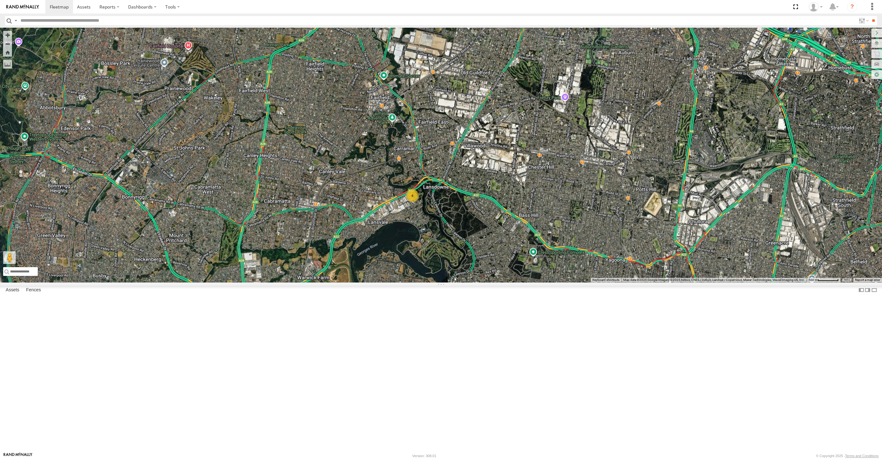
drag, startPoint x: 558, startPoint y: 377, endPoint x: 566, endPoint y: 365, distance: 14.6
click at [564, 282] on div "4" at bounding box center [441, 155] width 882 height 255
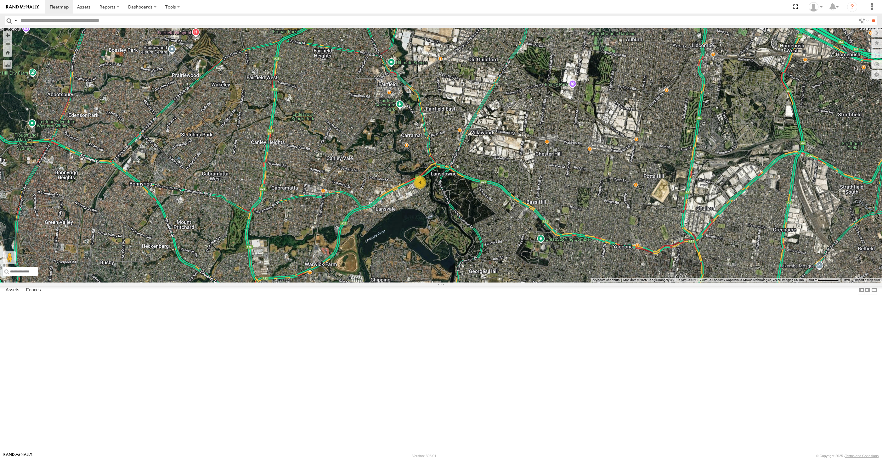
drag, startPoint x: 577, startPoint y: 344, endPoint x: 548, endPoint y: 265, distance: 84.1
click at [562, 282] on div "4" at bounding box center [441, 155] width 882 height 255
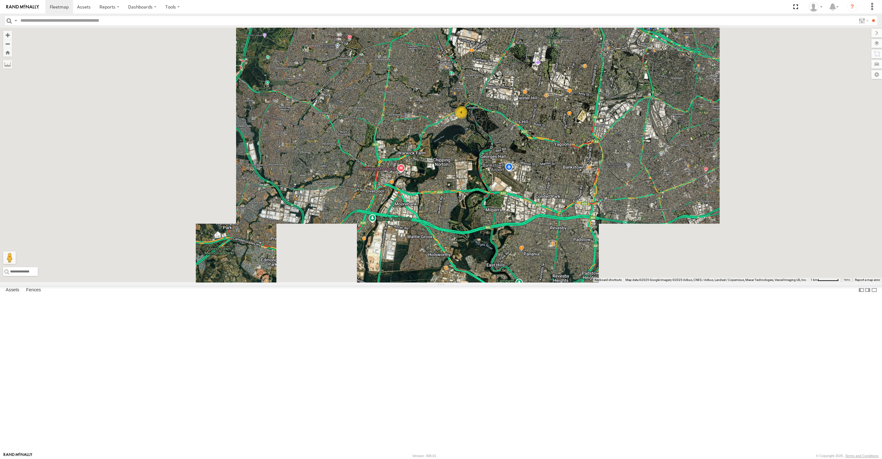
click at [559, 282] on div "4" at bounding box center [441, 155] width 882 height 255
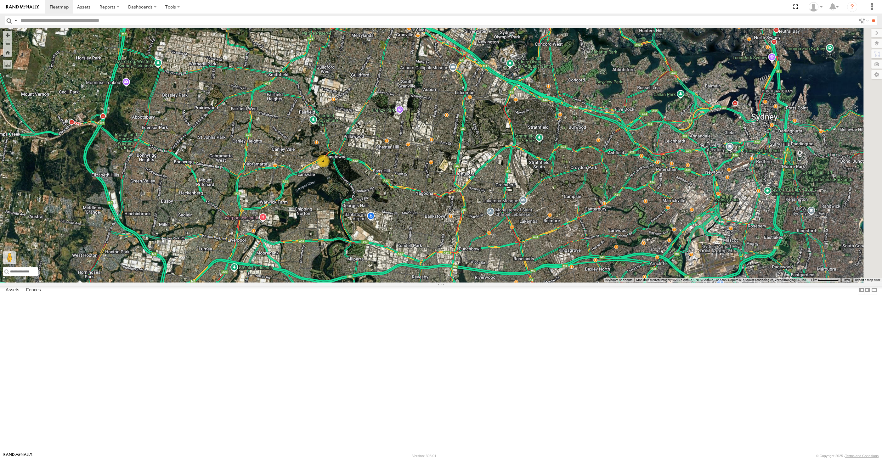
drag, startPoint x: 528, startPoint y: 363, endPoint x: 500, endPoint y: 347, distance: 32.3
click at [521, 282] on div "4 XP30JQ-R03 2 XP81FE-R59" at bounding box center [441, 155] width 882 height 255
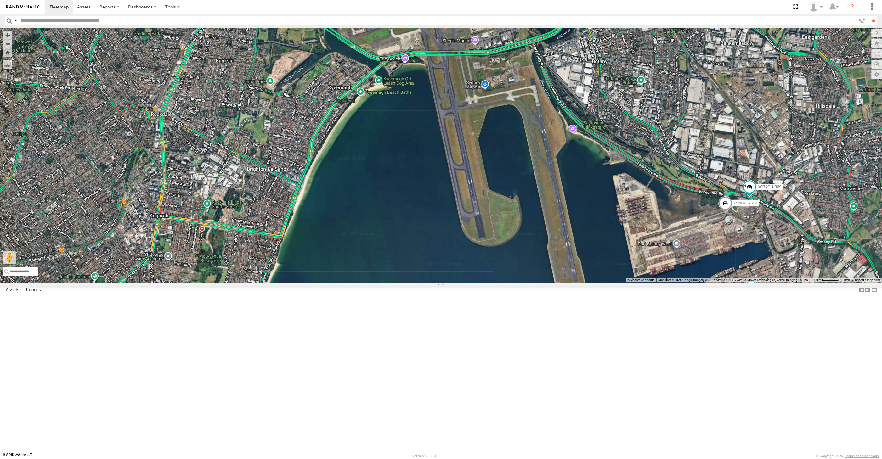
drag, startPoint x: 786, startPoint y: 336, endPoint x: 777, endPoint y: 332, distance: 10.0
click at [777, 282] on div "XP30JQ-R03 XP81FE-R59 XSNDHU-R04 XO74GU-R69" at bounding box center [441, 155] width 882 height 255
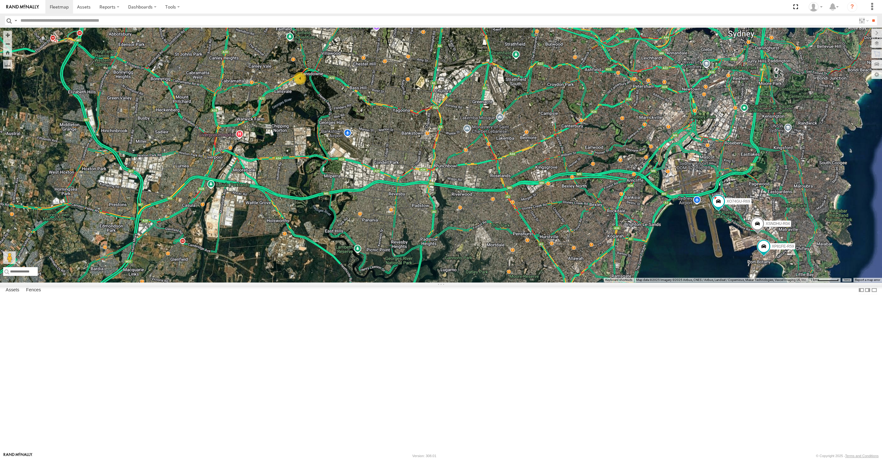
click at [492, 282] on div "XSNDHU-R04 XP81FE-R59 XO74GU-R69 4" at bounding box center [441, 155] width 882 height 255
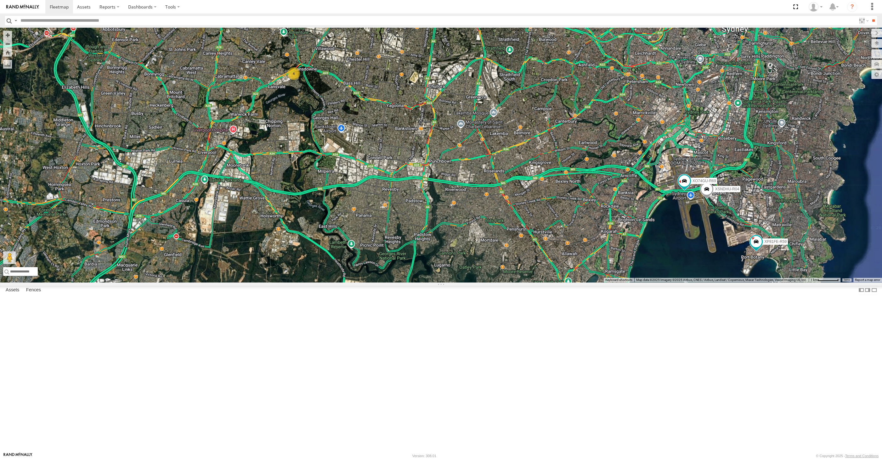
drag, startPoint x: 480, startPoint y: 323, endPoint x: 475, endPoint y: 331, distance: 9.0
click at [476, 282] on div "XSNDHU-R04 XP81FE-R59 XO74GU-R69 4" at bounding box center [441, 155] width 882 height 255
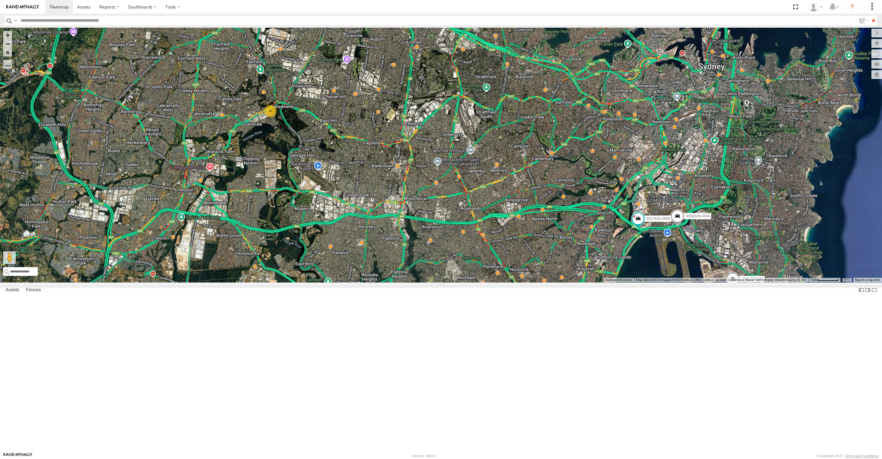
drag, startPoint x: 596, startPoint y: 365, endPoint x: 602, endPoint y: 359, distance: 7.8
click at [596, 282] on div "XSNDHU-R04 4 XP81FE-R59 XO74GU-R69" at bounding box center [441, 155] width 882 height 255
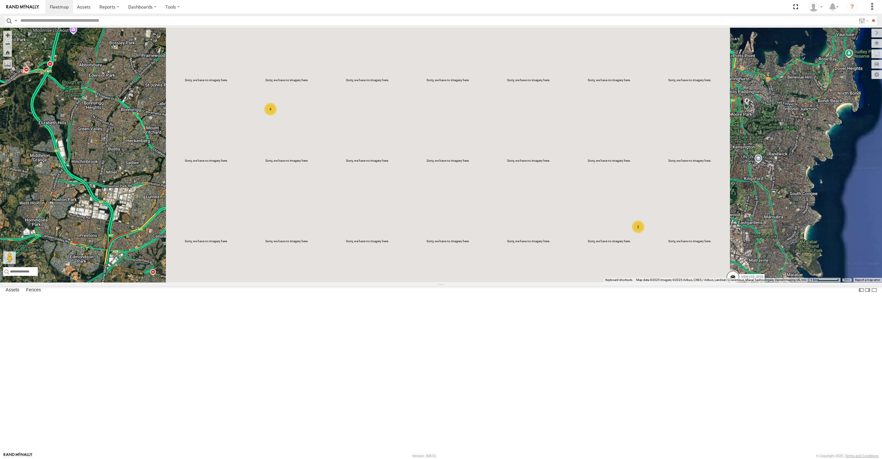
drag, startPoint x: 358, startPoint y: 199, endPoint x: 362, endPoint y: 203, distance: 6.0
click at [362, 203] on div "XP81FE-R59 2 4" at bounding box center [441, 155] width 882 height 255
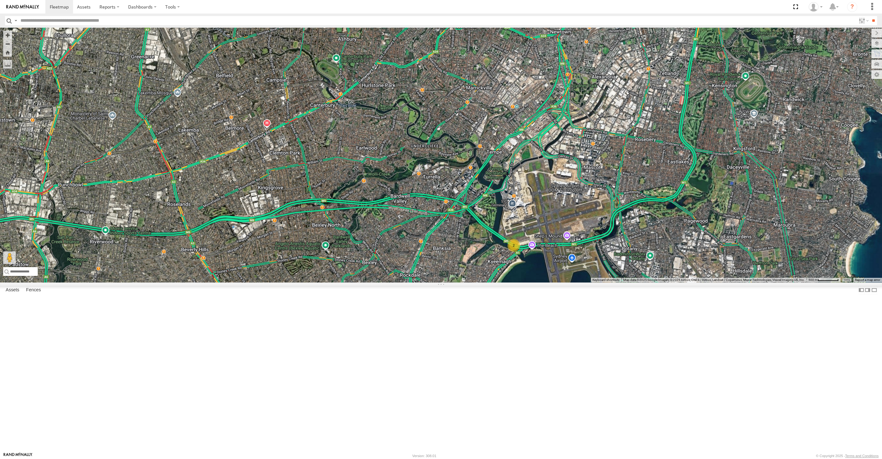
drag, startPoint x: 619, startPoint y: 366, endPoint x: 627, endPoint y: 342, distance: 25.2
click at [625, 282] on div "XP81FE-R59 RJ5911-R79 2" at bounding box center [441, 155] width 882 height 255
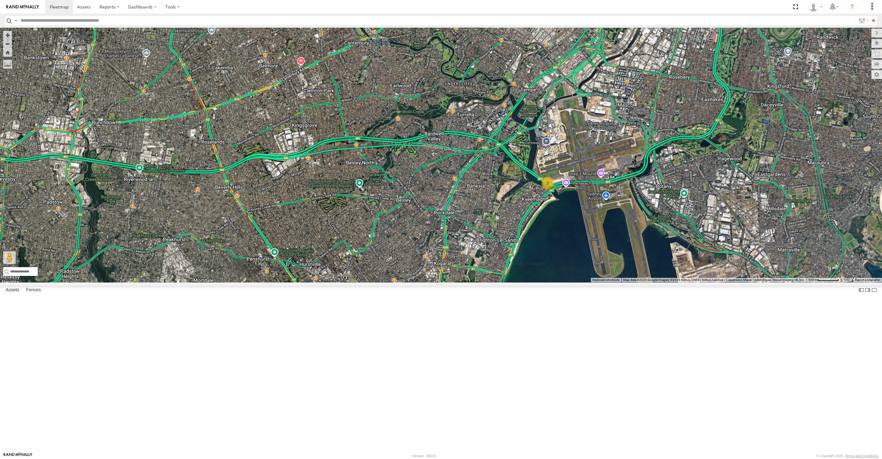
drag, startPoint x: 665, startPoint y: 365, endPoint x: 670, endPoint y: 342, distance: 24.1
click at [670, 282] on div "XP81FE-R59 RJ5911-R79 2" at bounding box center [441, 155] width 882 height 255
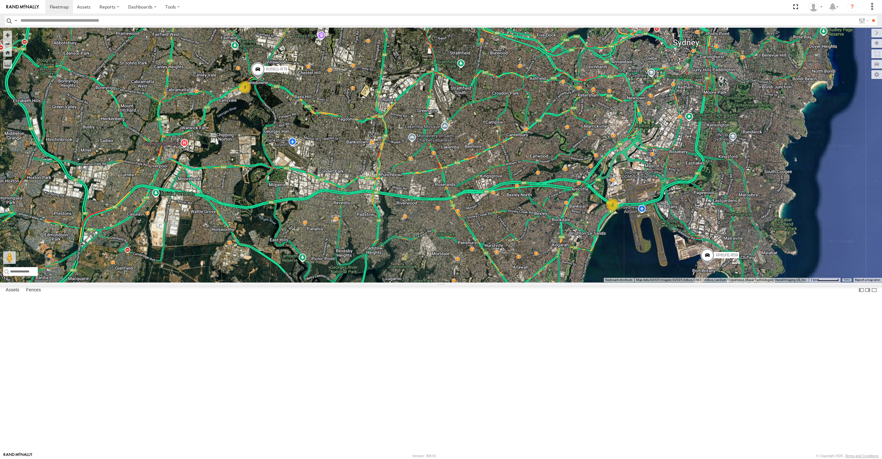
click at [609, 282] on div "XP81FE-R59 RJ5911-R79 2 3" at bounding box center [441, 155] width 882 height 255
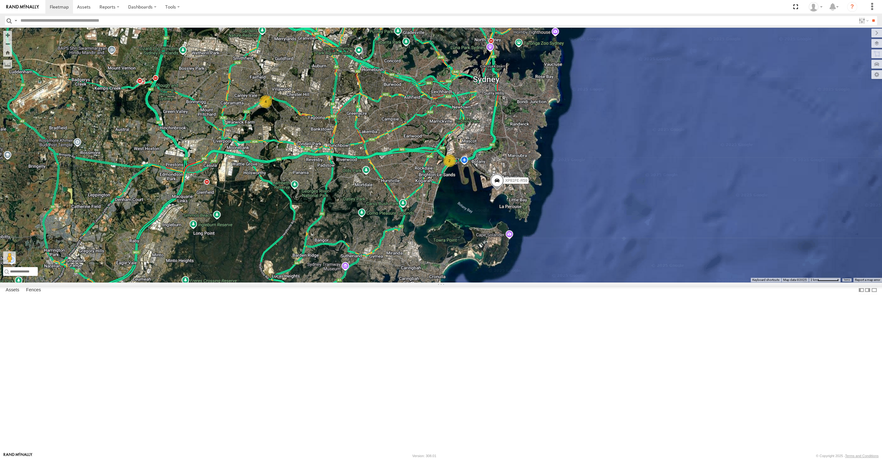
click at [381, 275] on div "XP81FE-R59 XP30JQ-R03 2 4" at bounding box center [441, 155] width 882 height 255
click at [615, 201] on div "XP81FE-R59 XP30JQ-R03 2 4" at bounding box center [441, 155] width 882 height 255
